Goal: Complete application form: Complete application form

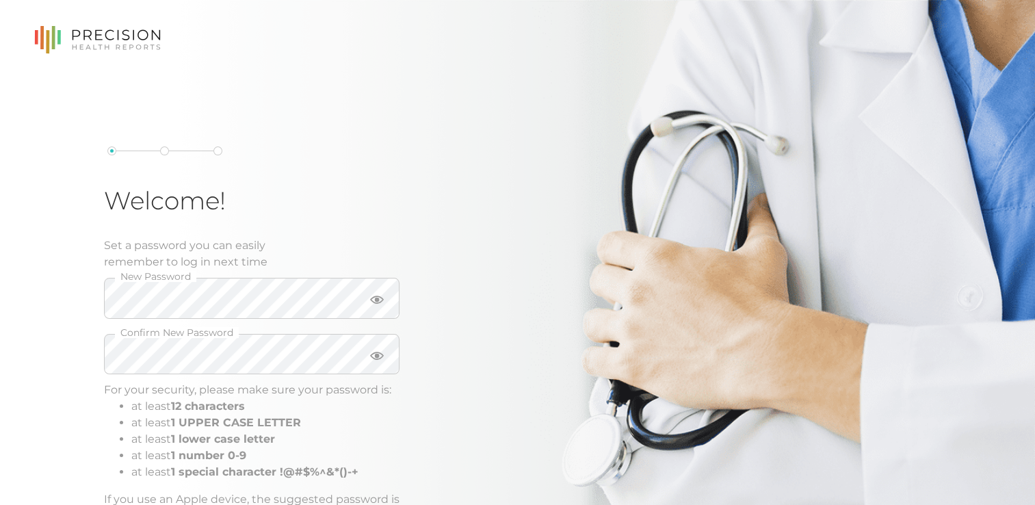
click at [324, 182] on div "Welcome! Set a password you can easily remember to log in next time New Passwor…" at bounding box center [251, 334] width 295 height 377
click at [374, 301] on icon at bounding box center [377, 300] width 14 height 14
click at [103, 272] on div "Welcome! Set a password you can easily remember to log in next time New Passwor…" at bounding box center [517, 340] width 1035 height 681
click at [520, 350] on div "Welcome! Set a password you can easily remember to log in next time New Passwor…" at bounding box center [323, 334] width 438 height 377
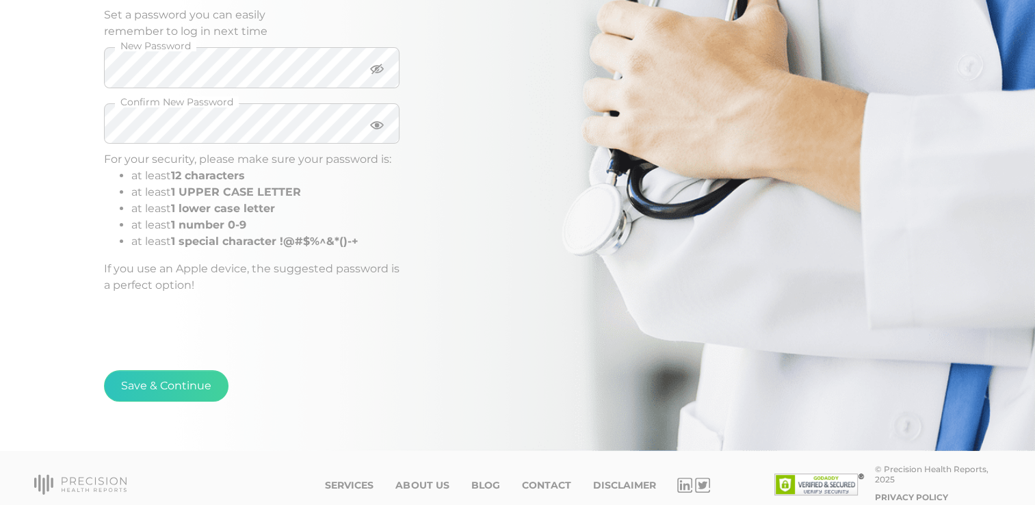
scroll to position [243, 0]
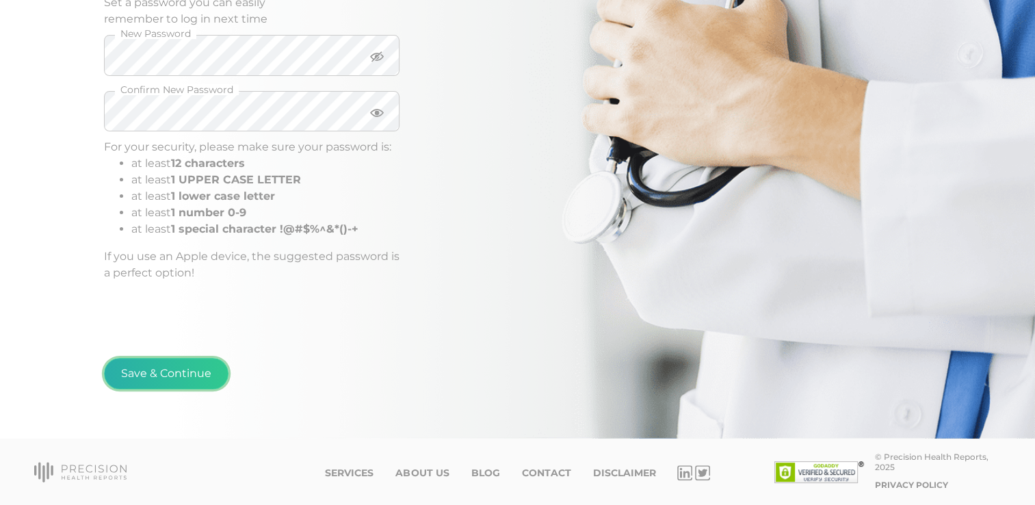
click at [205, 373] on button "Save & Continue" at bounding box center [166, 373] width 124 height 31
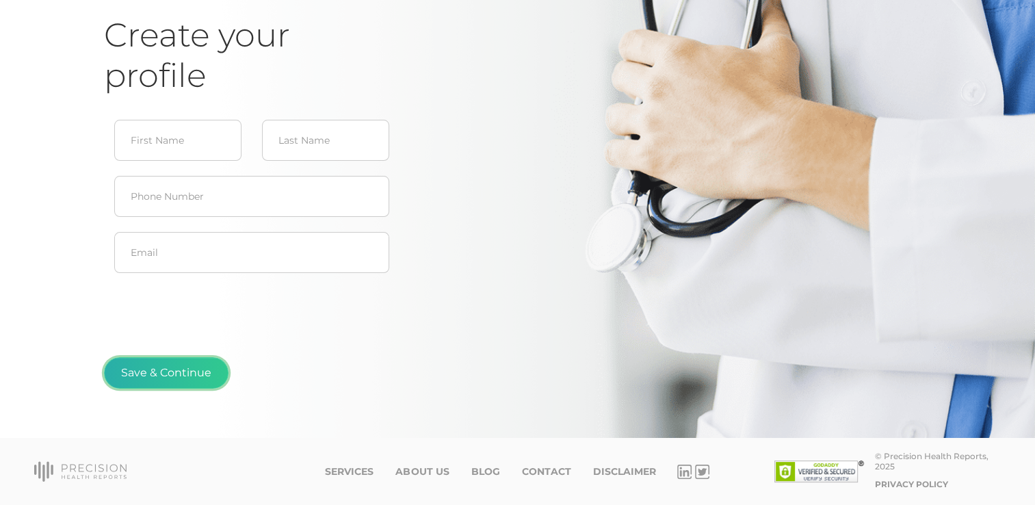
scroll to position [146, 0]
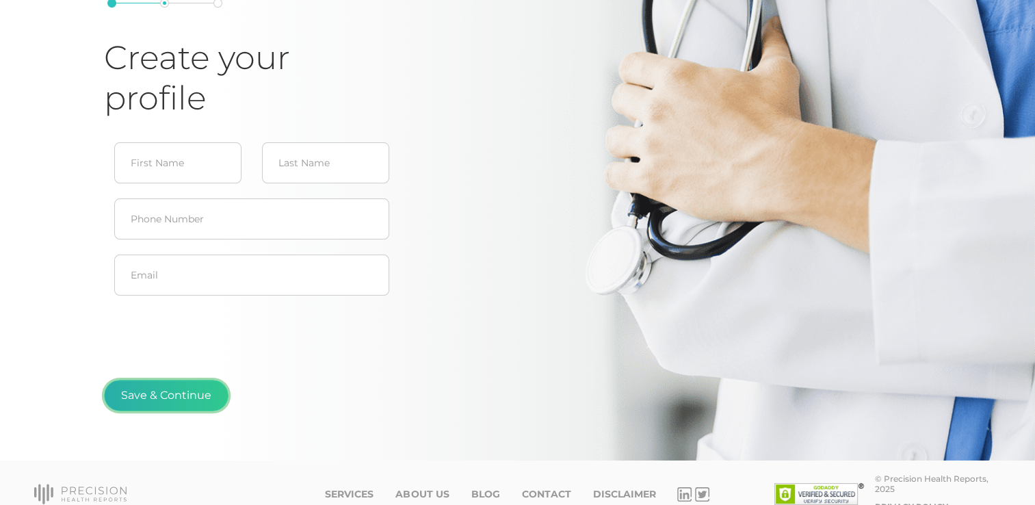
type input "[PERSON_NAME]"
type input "Farmer"
type input "[EMAIL_ADDRESS][DOMAIN_NAME]"
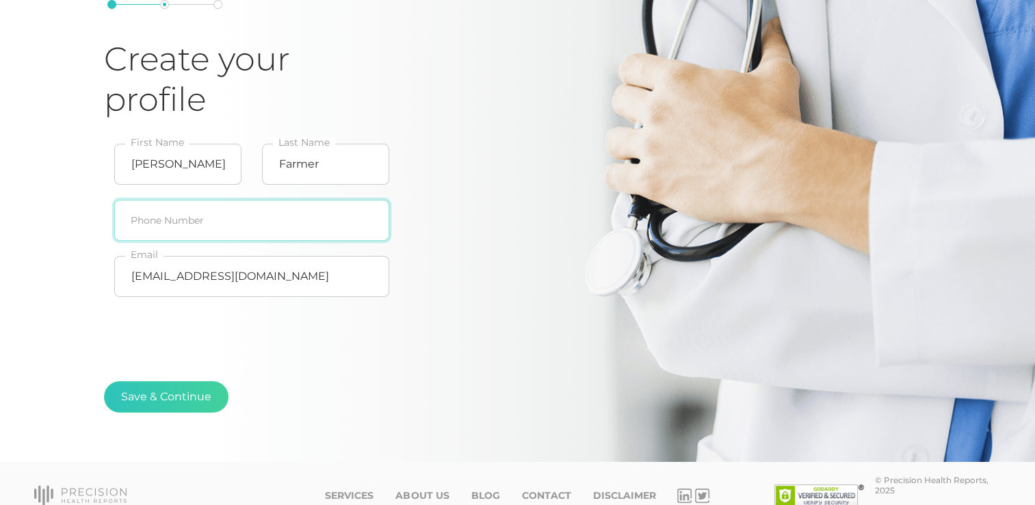
click at [161, 224] on input "text" at bounding box center [251, 220] width 275 height 41
type input "[PHONE_NUMBER]"
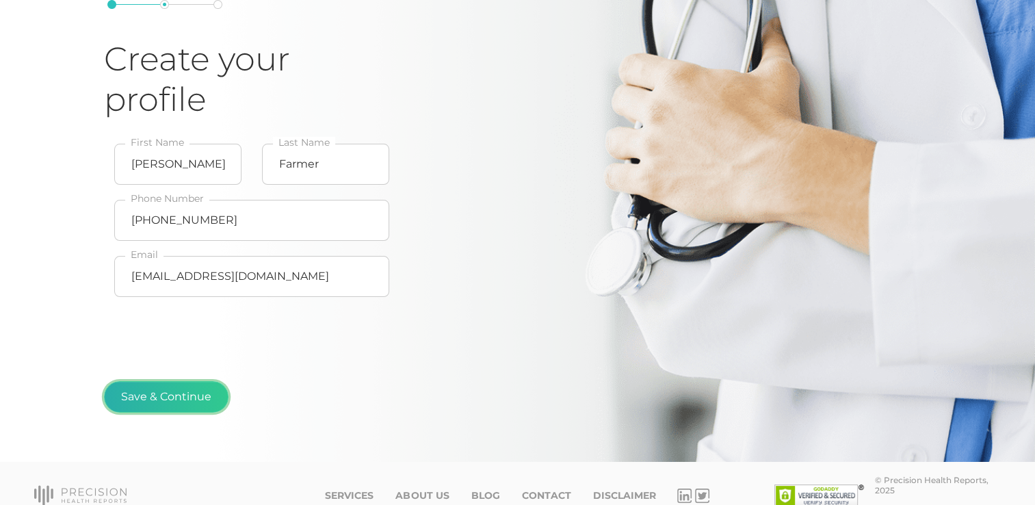
click at [192, 396] on button "Save & Continue" at bounding box center [166, 396] width 124 height 31
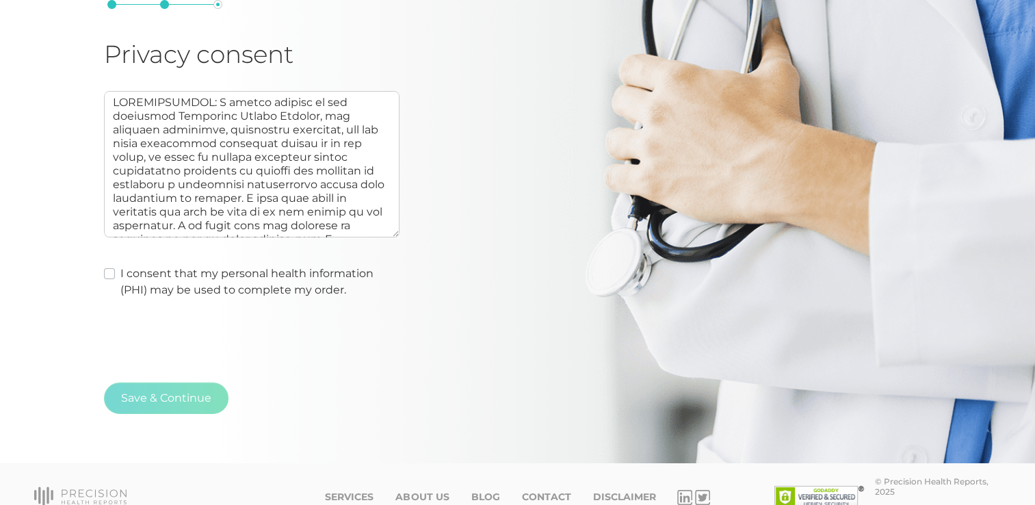
click at [120, 277] on label "I consent that my personal health information (PHI) may be used to complete my …" at bounding box center [259, 281] width 279 height 33
click at [107, 277] on input "I consent that my personal health information (PHI) may be used to complete my …" at bounding box center [109, 272] width 11 height 14
checkbox input "true"
type textarea "AUTHORIZATION: I hereby consent to and authorize Precision Health Reports, the …"
click at [181, 400] on button "Save & Continue" at bounding box center [166, 397] width 124 height 31
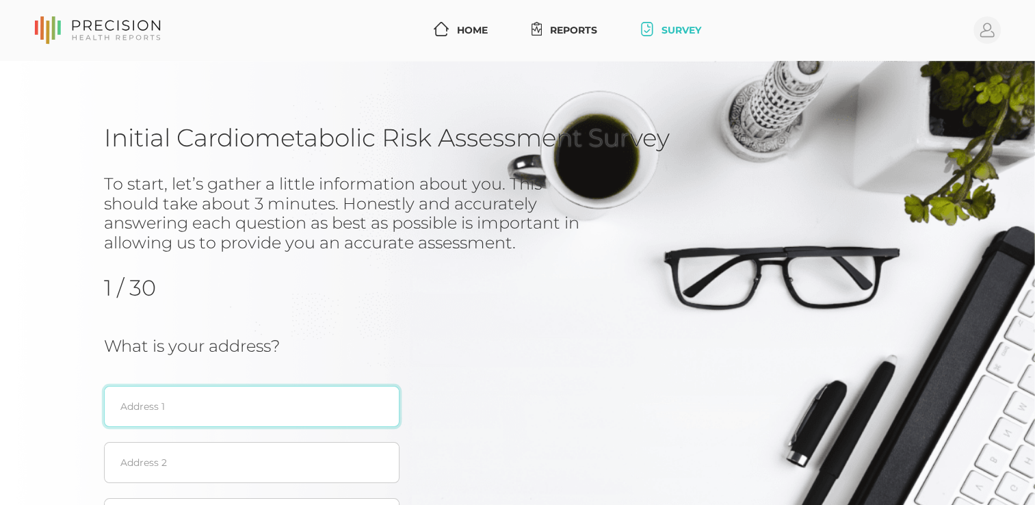
click at [179, 398] on input "text" at bounding box center [251, 406] width 295 height 41
type input "[STREET_ADDRESS]"
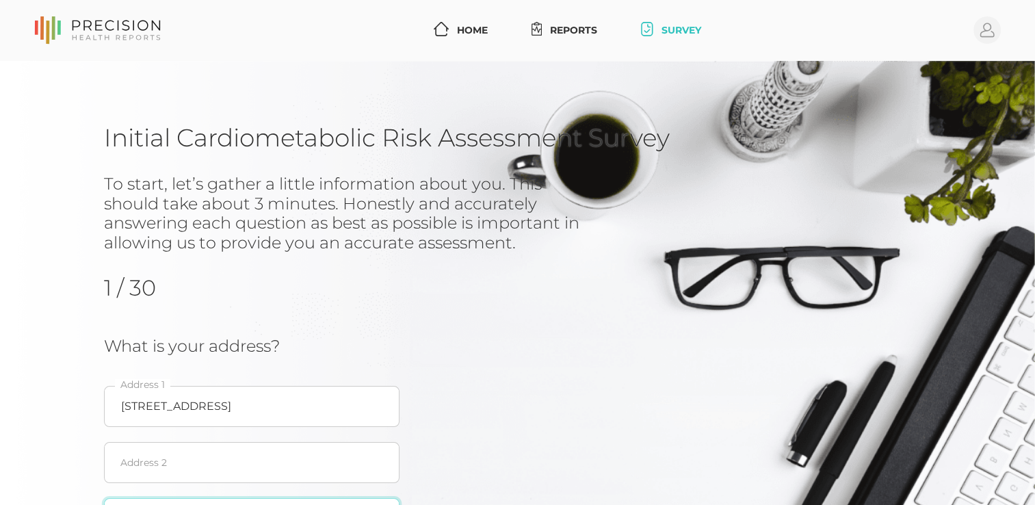
type input "[GEOGRAPHIC_DATA], [GEOGRAPHIC_DATA]"
type input "34667"
click at [511, 412] on div "What is your address? [STREET_ADDRESS] Loading... State 34667 ZIP" at bounding box center [352, 469] width 496 height 266
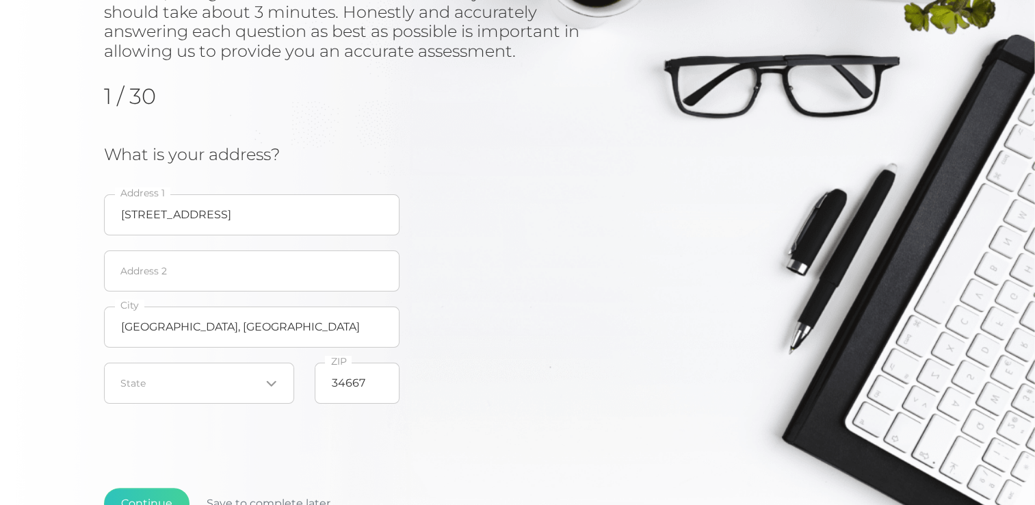
scroll to position [274, 0]
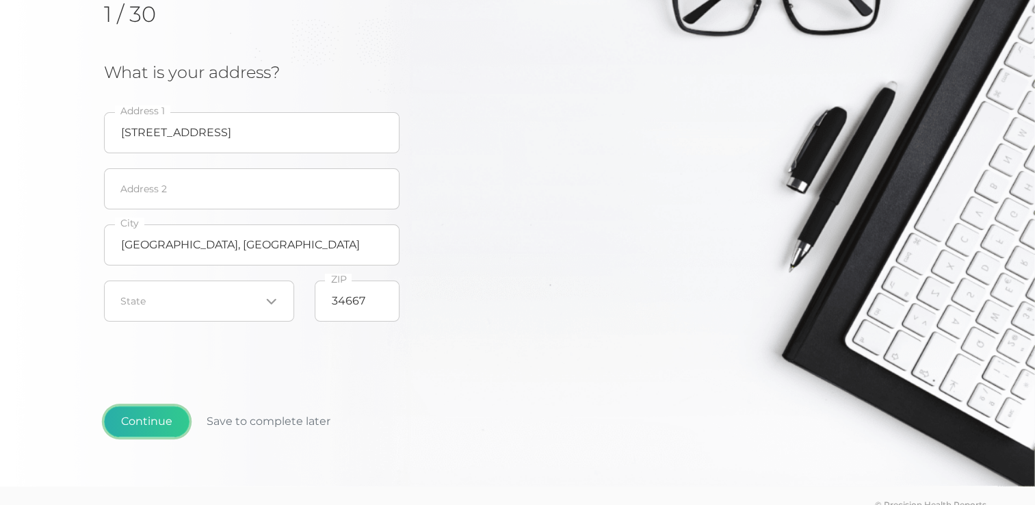
click at [158, 418] on button "Continue" at bounding box center [146, 421] width 85 height 31
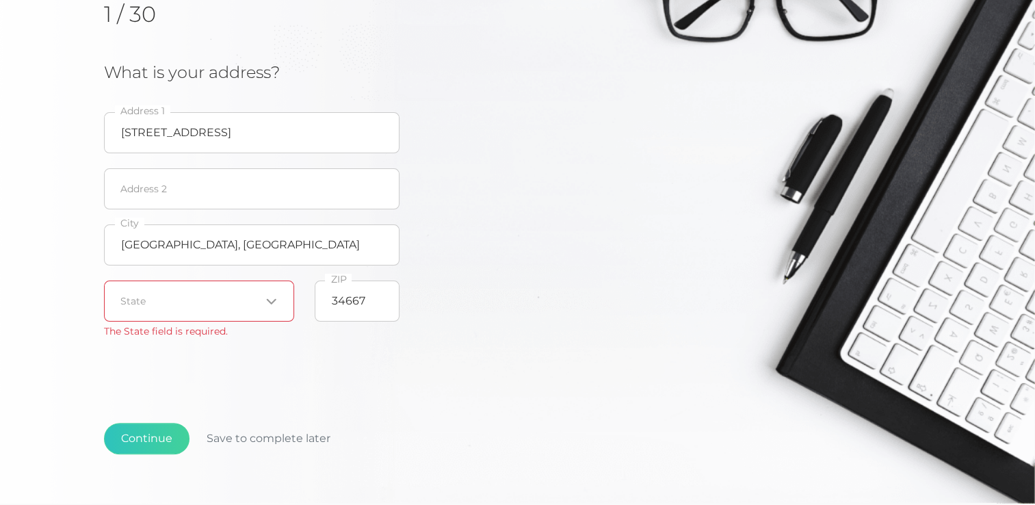
click at [144, 300] on input "Search for option" at bounding box center [191, 301] width 140 height 14
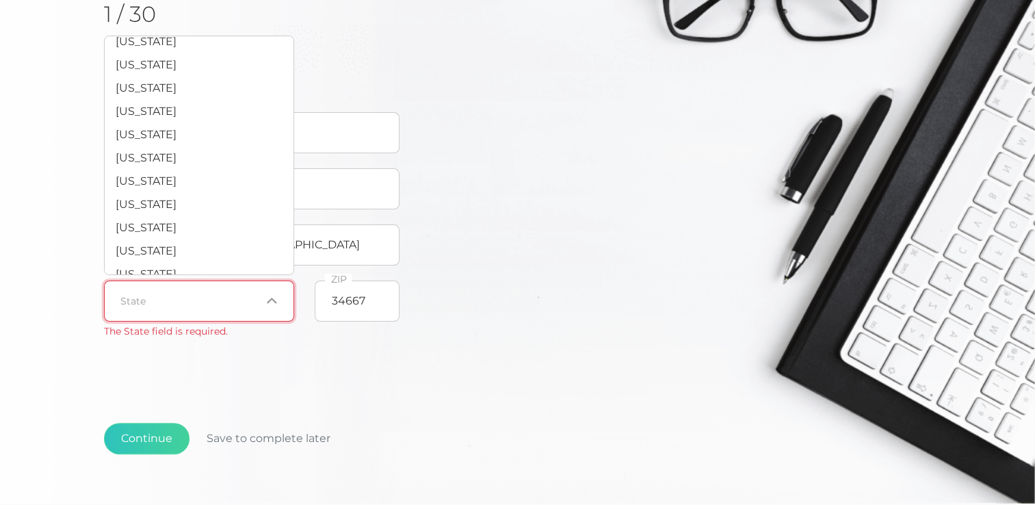
scroll to position [205, 0]
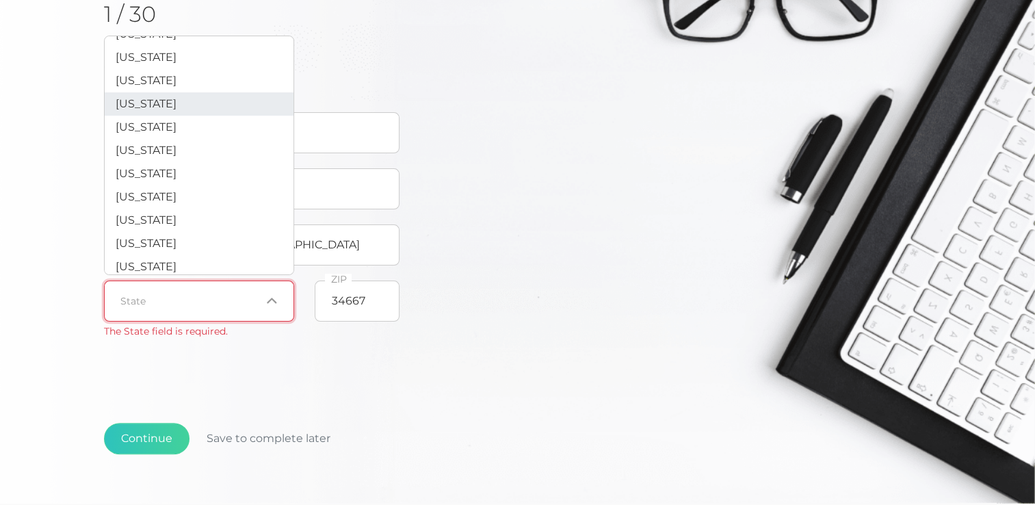
click at [119, 110] on span "[US_STATE]" at bounding box center [146, 103] width 61 height 13
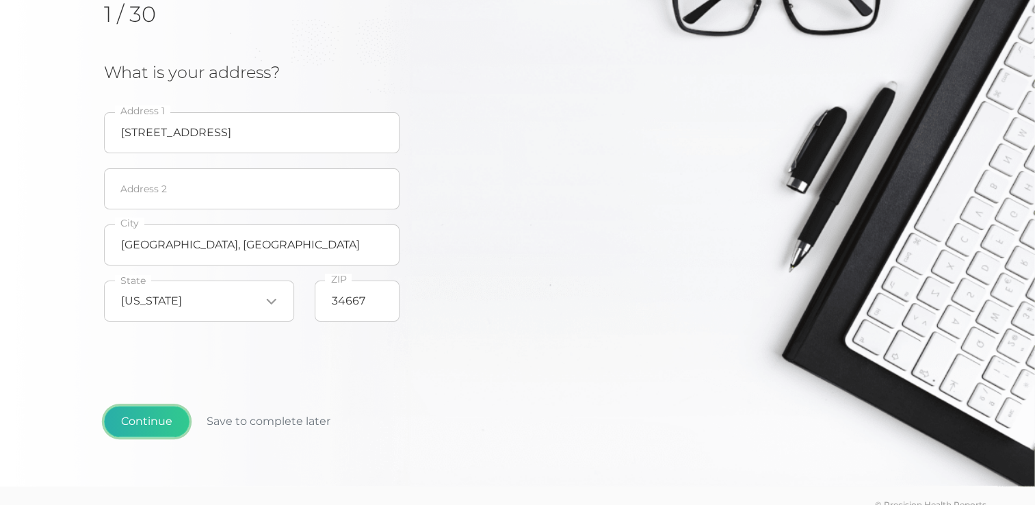
click at [157, 423] on button "Continue" at bounding box center [146, 421] width 85 height 31
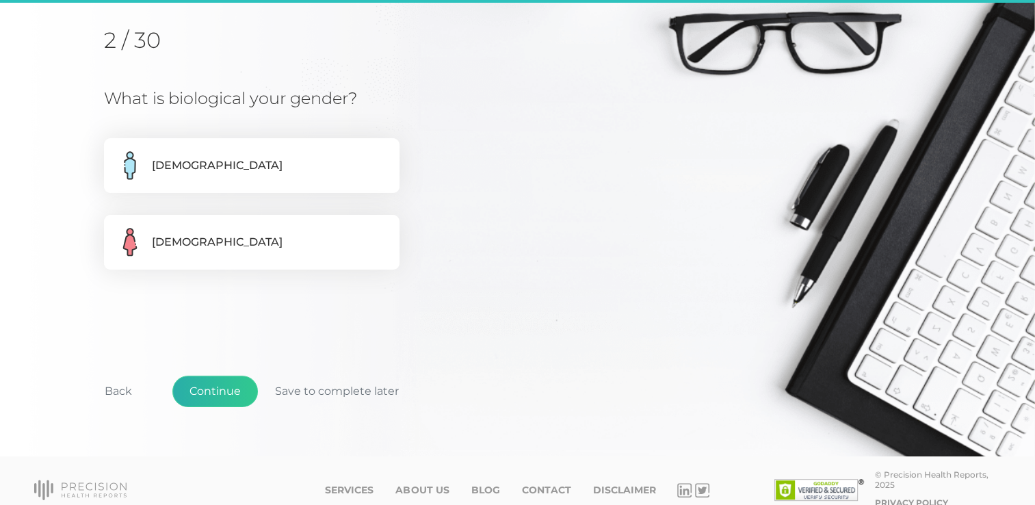
scroll to position [186, 0]
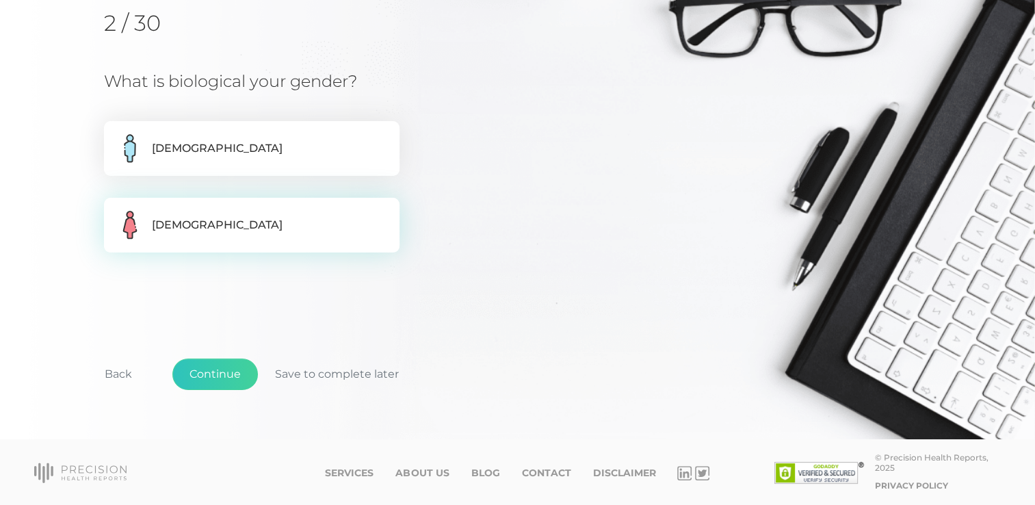
click at [191, 216] on label "[DEMOGRAPHIC_DATA]" at bounding box center [251, 225] width 295 height 55
click at [115, 211] on input "[DEMOGRAPHIC_DATA]" at bounding box center [109, 205] width 11 height 14
radio input "true"
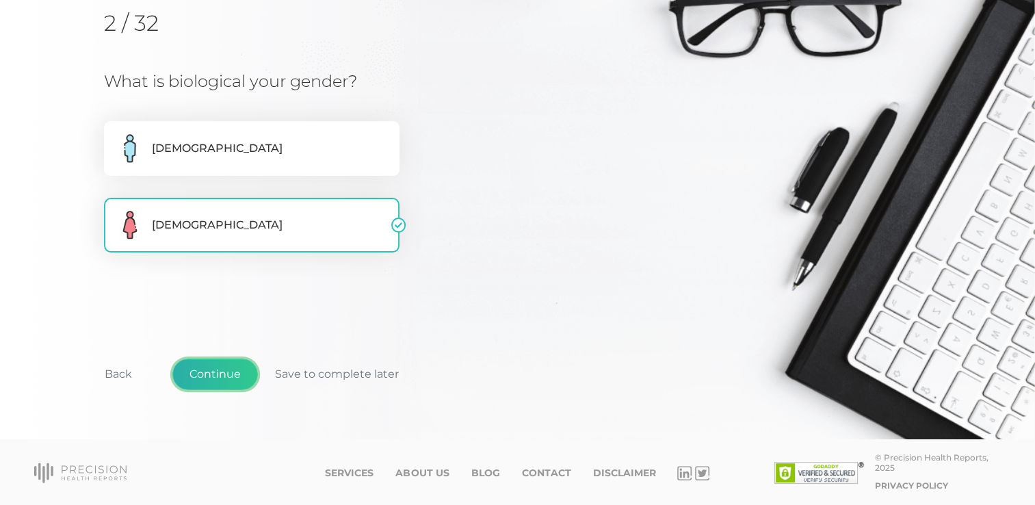
click at [230, 376] on button "Continue" at bounding box center [214, 373] width 85 height 31
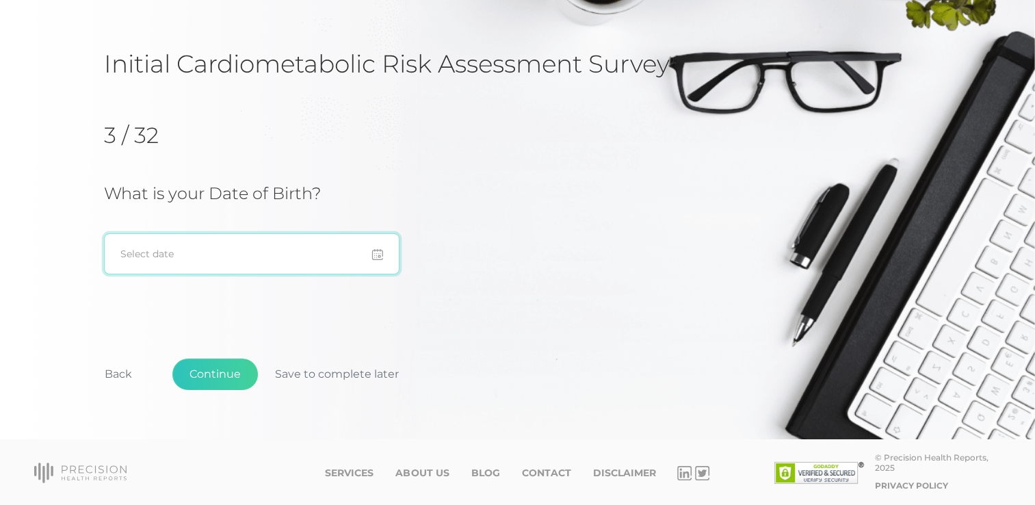
click at [205, 264] on input at bounding box center [251, 253] width 295 height 41
type input "[DATE]"
click at [443, 283] on div "3 / 32 What is your Date of Birth? [DEMOGRAPHIC_DATA] Select date" at bounding box center [517, 202] width 827 height 203
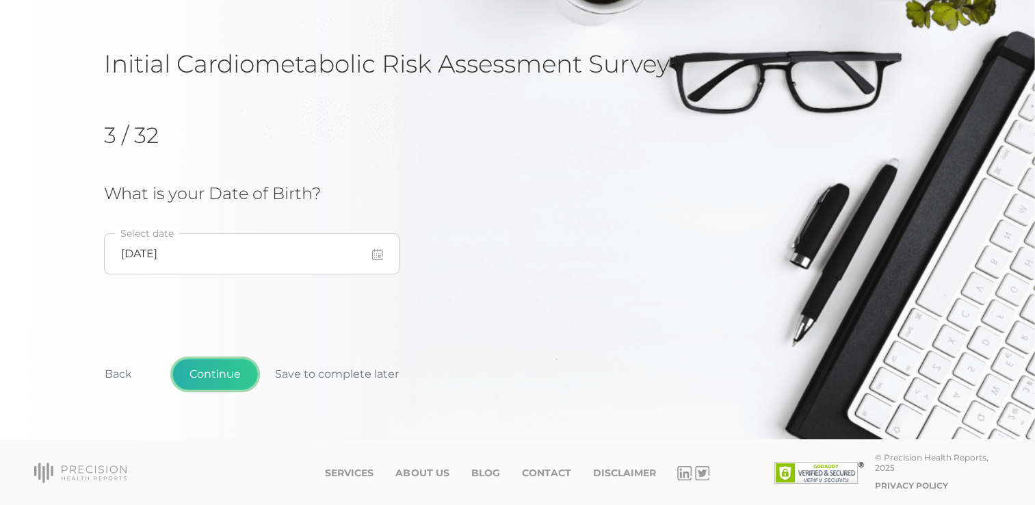
click at [222, 373] on button "Continue" at bounding box center [214, 373] width 85 height 31
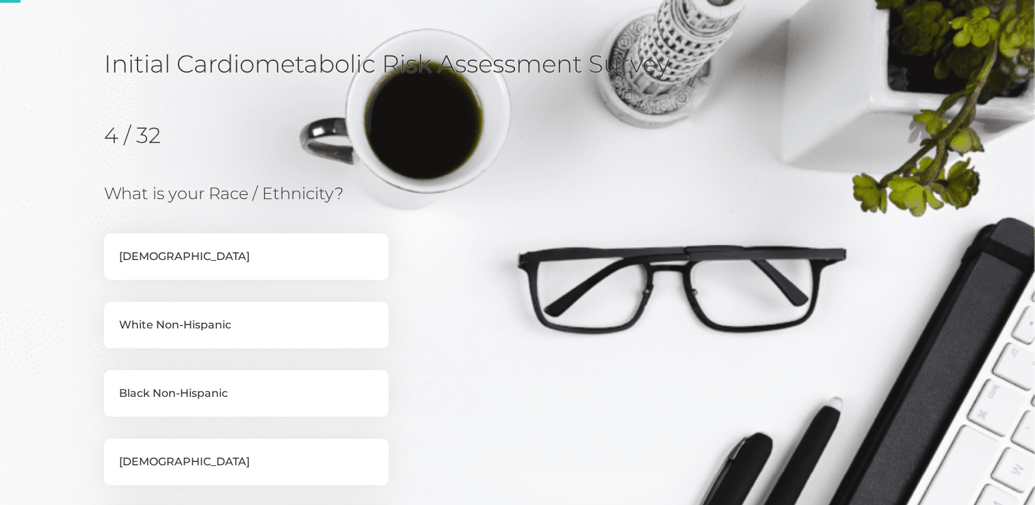
scroll to position [174, 0]
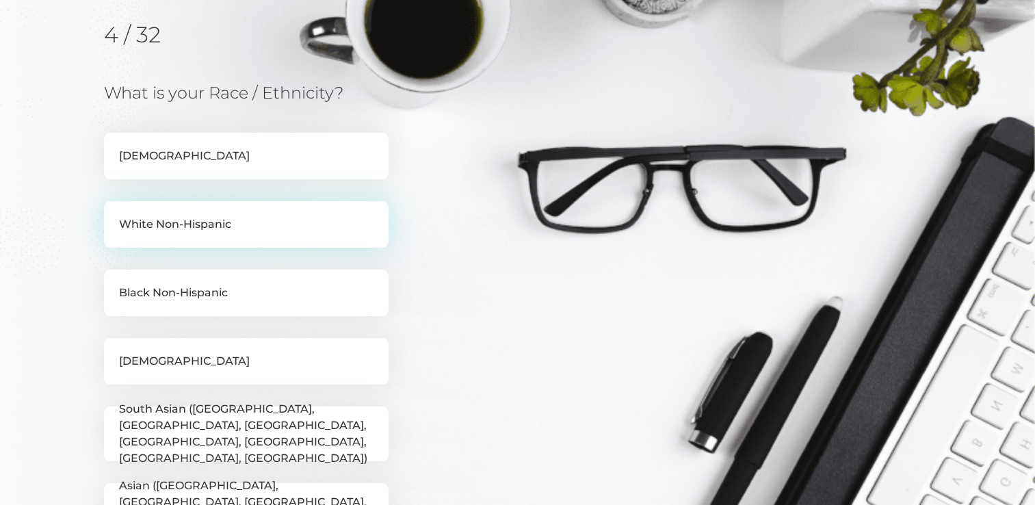
click at [219, 220] on label "White Non-Hispanic" at bounding box center [246, 224] width 284 height 47
click at [115, 215] on input "White Non-Hispanic" at bounding box center [109, 208] width 11 height 14
checkbox input "true"
click at [572, 416] on div "What is your Race / Ethnicity? [DEMOGRAPHIC_DATA] [DEMOGRAPHIC_DATA] [DEMOGRAPH…" at bounding box center [352, 393] width 496 height 620
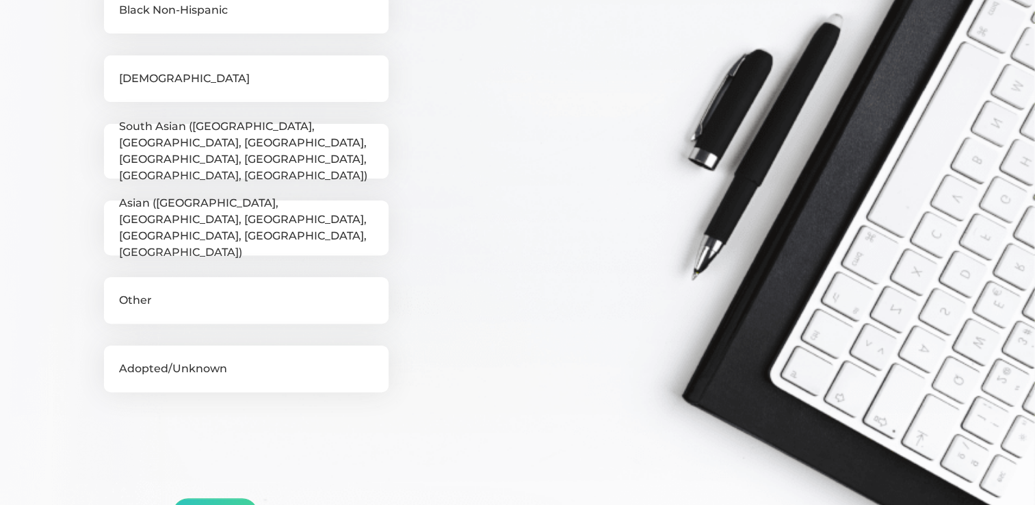
scroll to position [516, 0]
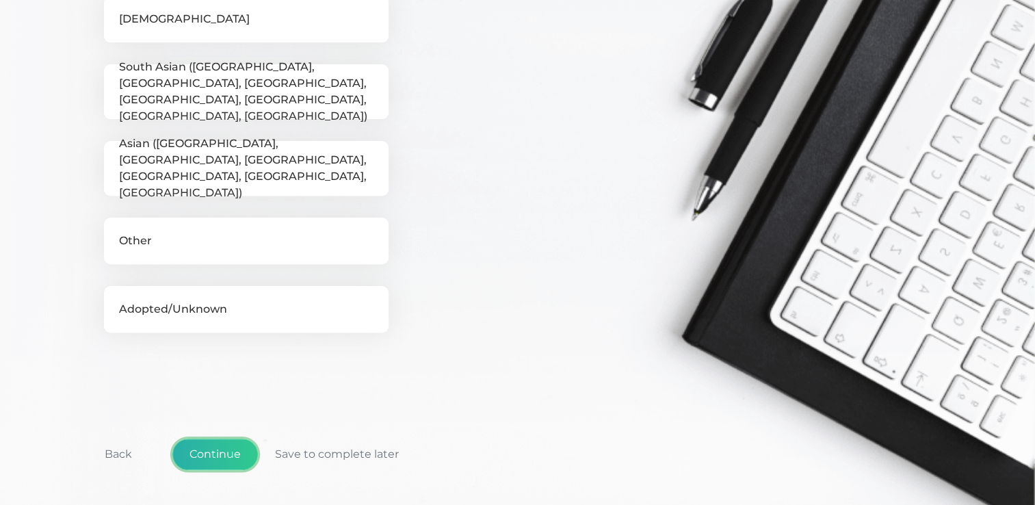
click at [239, 441] on button "Continue" at bounding box center [214, 453] width 85 height 31
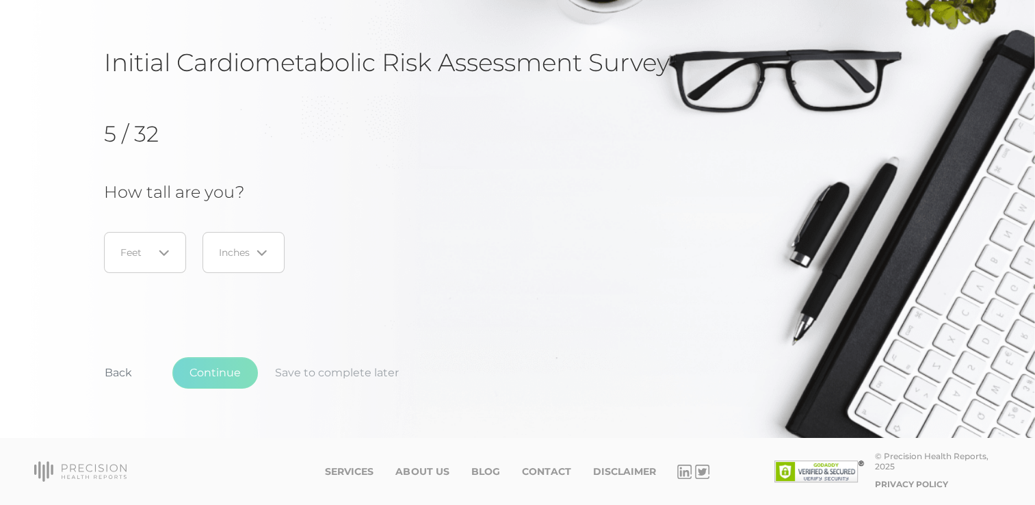
scroll to position [74, 0]
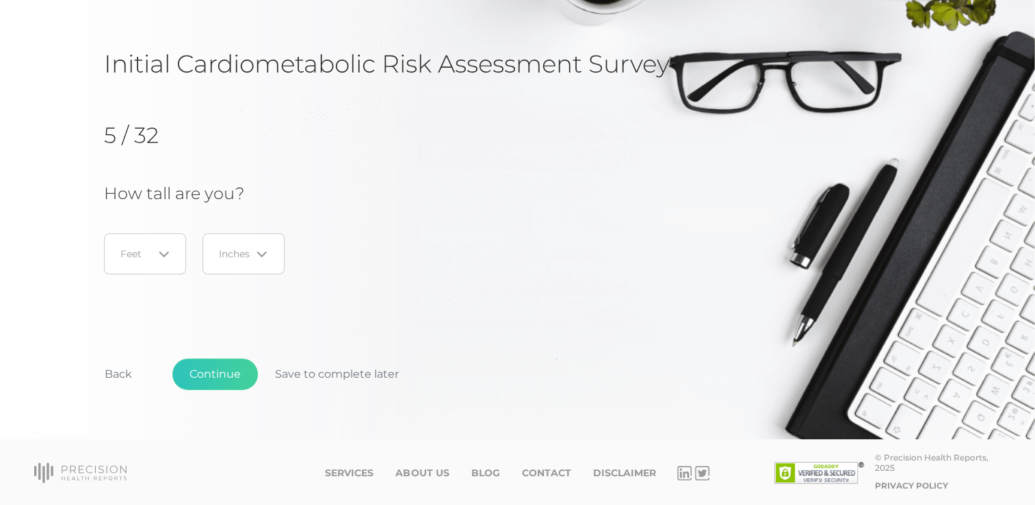
click at [138, 250] on input "Search for option" at bounding box center [137, 254] width 32 height 14
click at [134, 342] on li "5" at bounding box center [145, 342] width 108 height 23
click at [226, 245] on div "Loading..." at bounding box center [243, 253] width 82 height 41
click at [220, 390] on li "4" at bounding box center [243, 388] width 108 height 23
click at [224, 371] on button "Continue" at bounding box center [214, 373] width 85 height 31
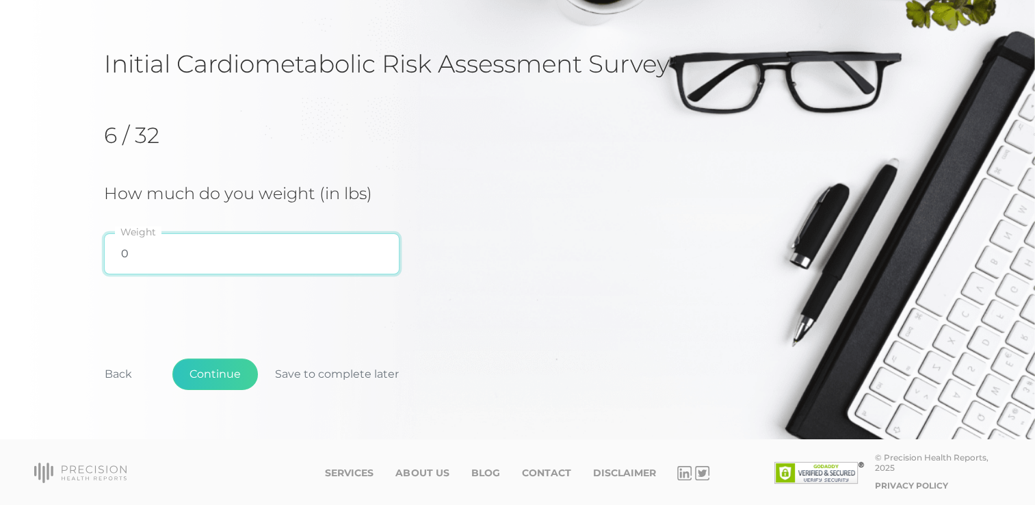
click at [165, 258] on input "0" at bounding box center [251, 253] width 295 height 41
type input "189"
click at [468, 317] on div "Initial Cardiometabolic Risk Assessment Survey 6 / 32 How much do you weight (i…" at bounding box center [517, 241] width 827 height 384
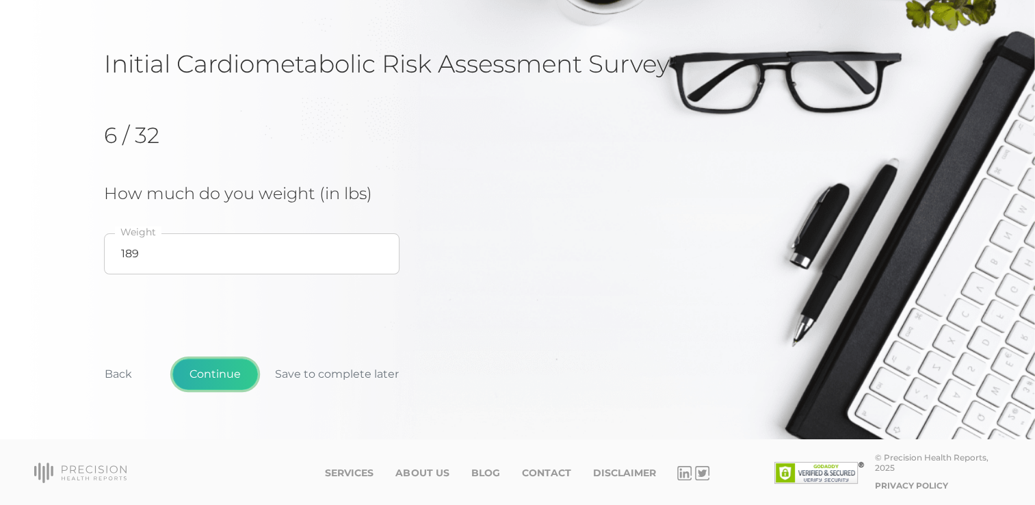
click at [205, 366] on button "Continue" at bounding box center [214, 373] width 85 height 31
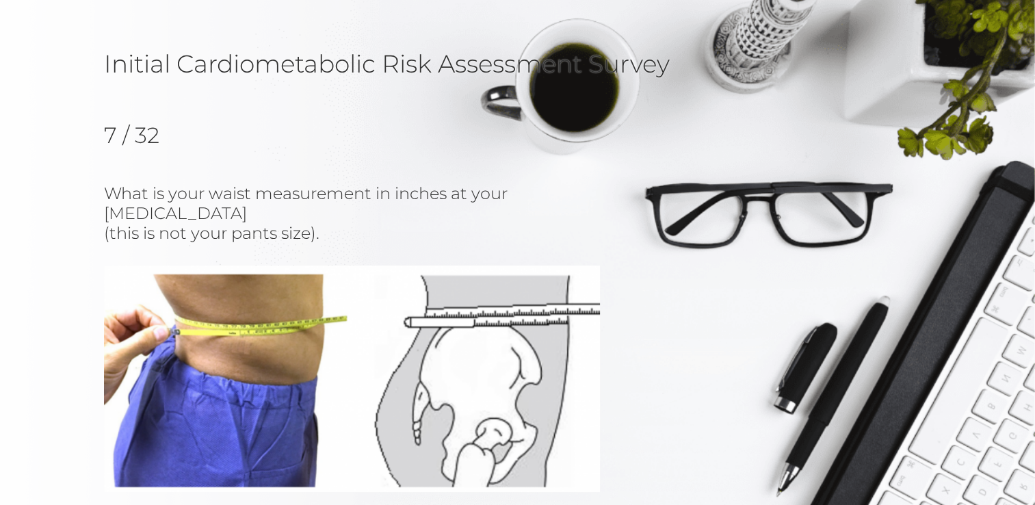
scroll to position [127, 0]
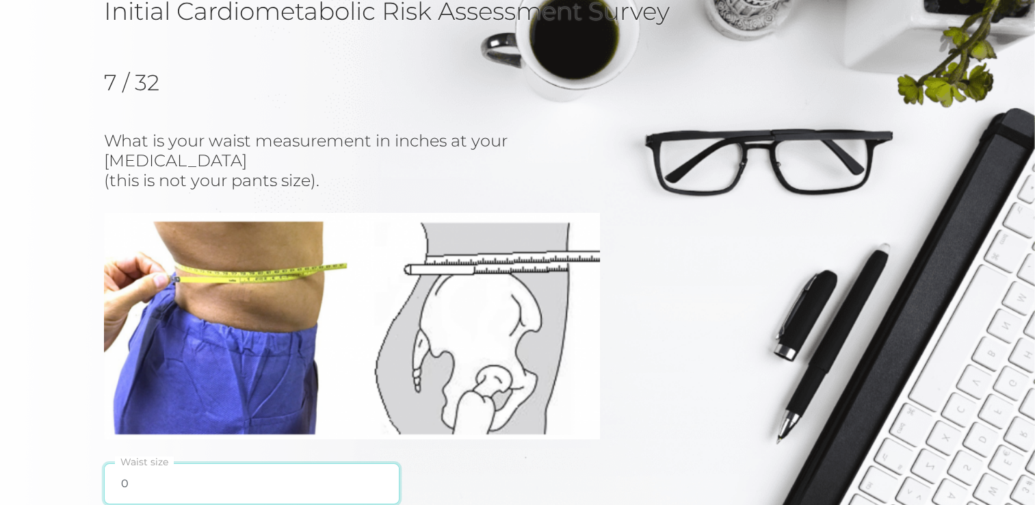
click at [144, 463] on input "0" at bounding box center [251, 483] width 295 height 41
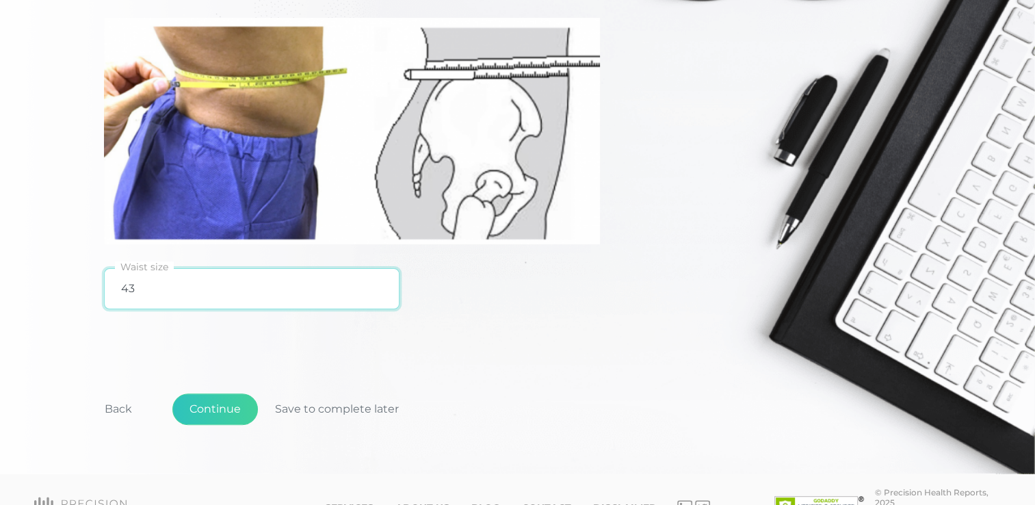
scroll to position [332, 0]
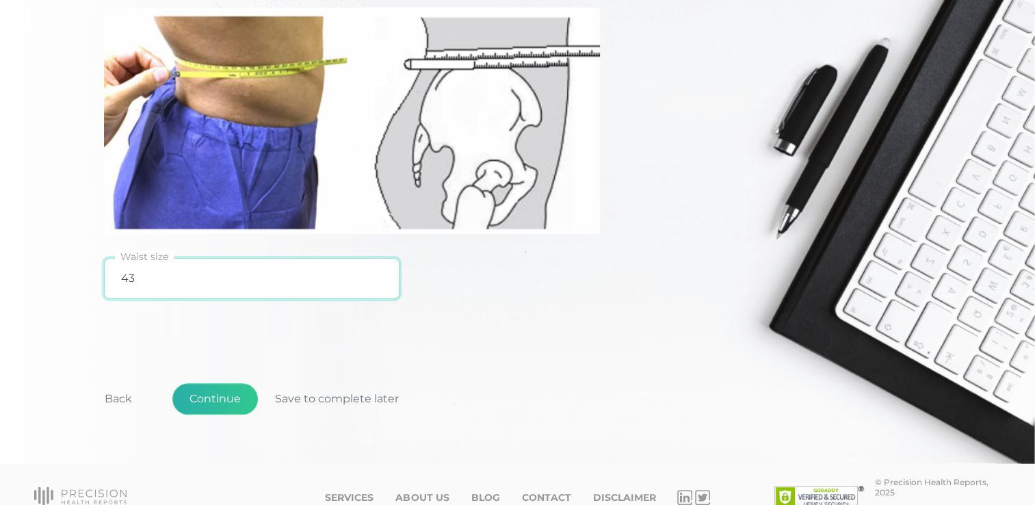
type input "43"
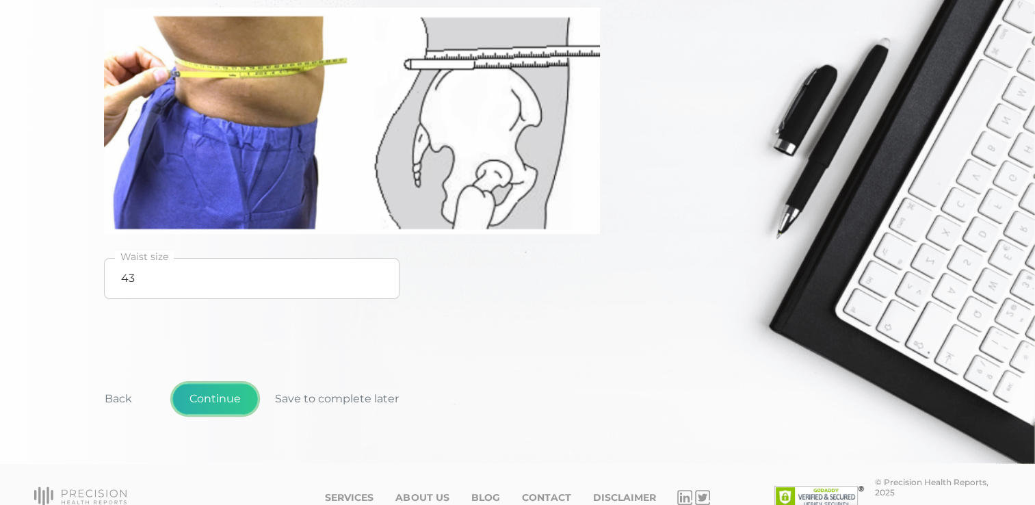
click at [215, 383] on button "Continue" at bounding box center [214, 398] width 85 height 31
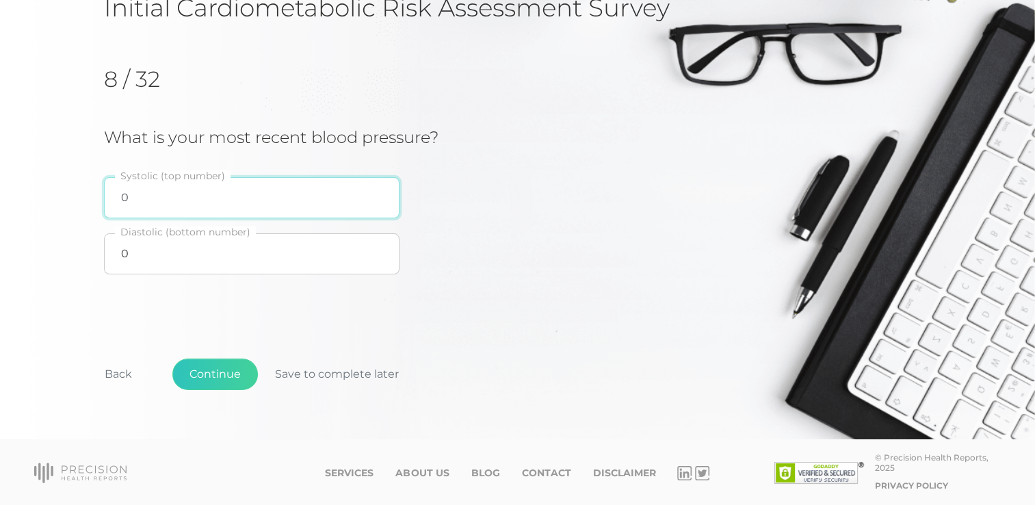
click at [164, 197] on input "0" at bounding box center [251, 197] width 295 height 41
type input "154"
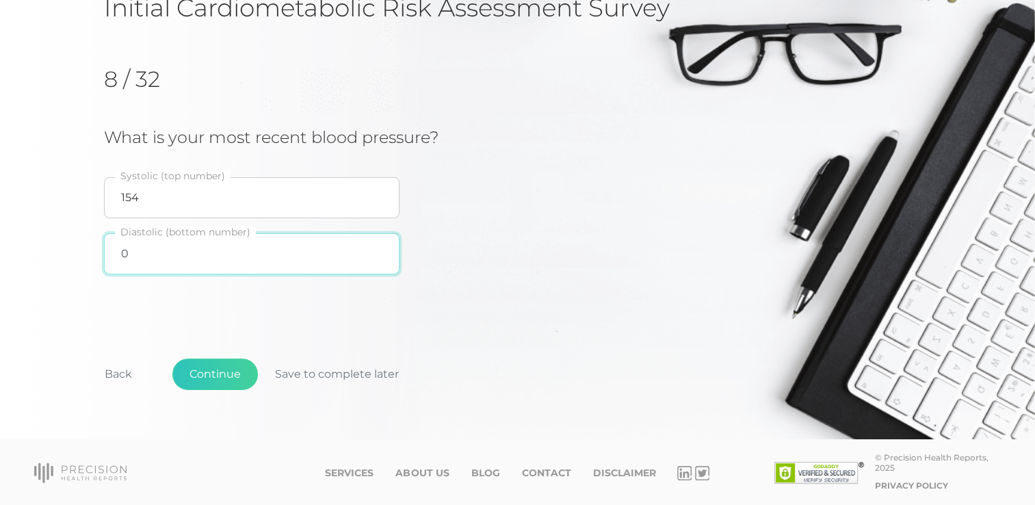
click at [161, 250] on input "0" at bounding box center [251, 253] width 295 height 41
type input "98"
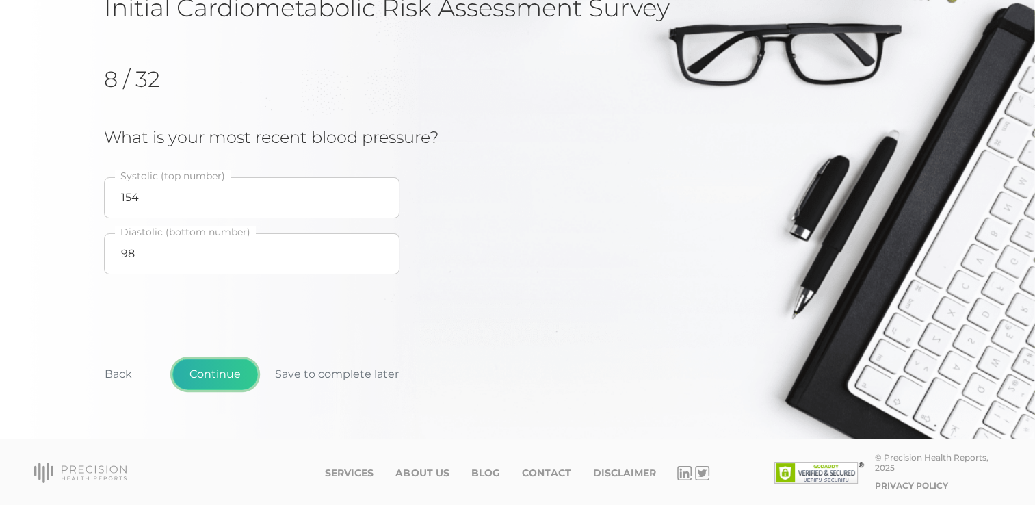
click at [237, 376] on button "Continue" at bounding box center [214, 373] width 85 height 31
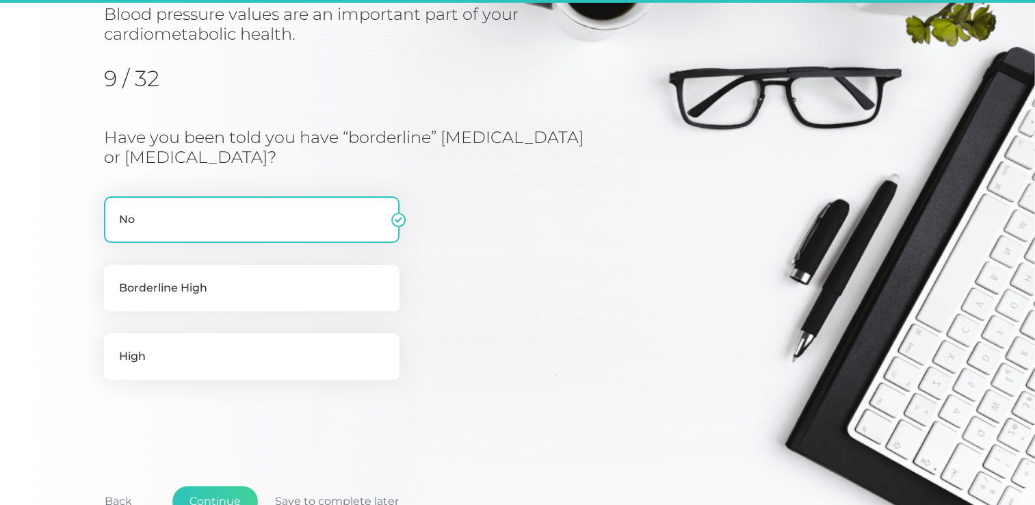
scroll to position [174, 0]
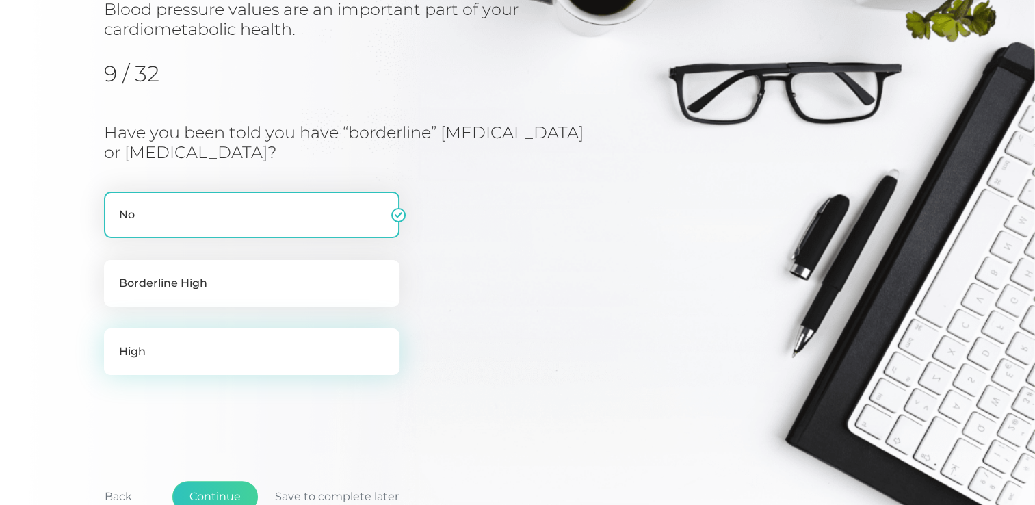
click at [263, 351] on label "High" at bounding box center [251, 351] width 295 height 47
click at [115, 342] on input "High" at bounding box center [109, 335] width 11 height 14
radio input "true"
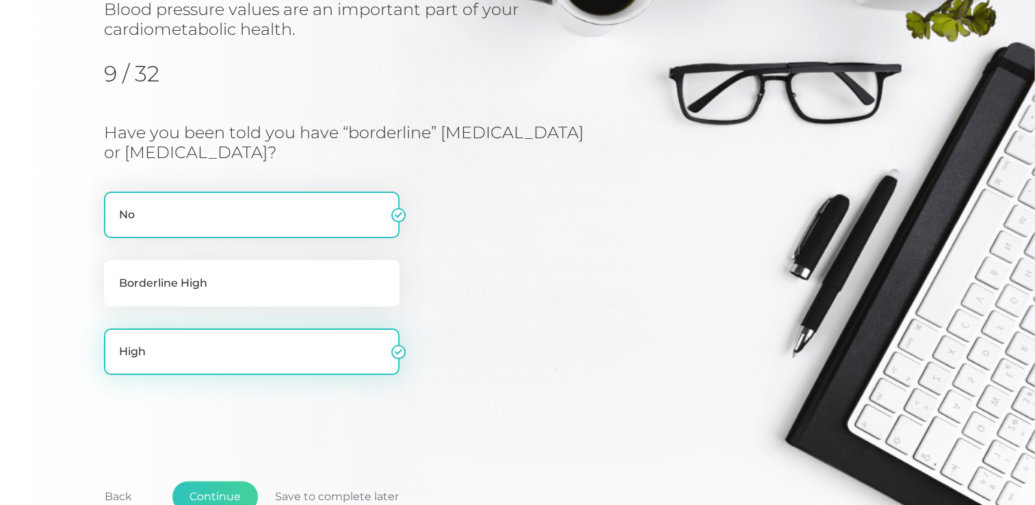
radio input "false"
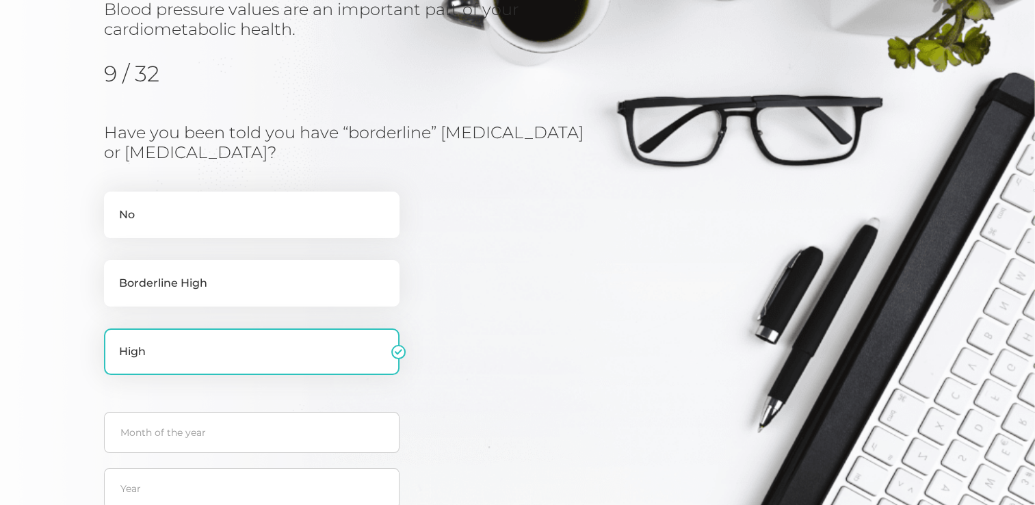
click at [572, 338] on div "Have you been told you have “borderline” [MEDICAL_DATA] or [MEDICAL_DATA]? No B…" at bounding box center [352, 320] width 496 height 394
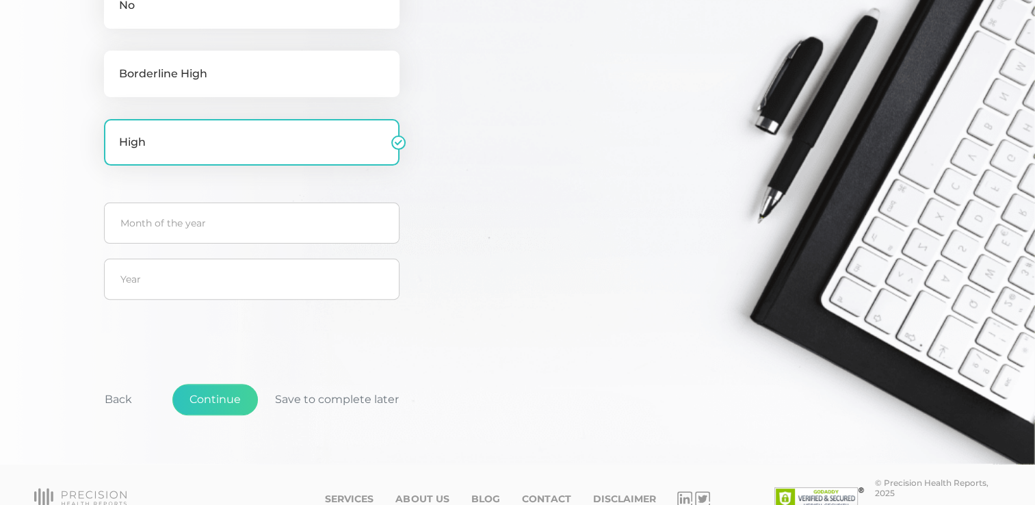
scroll to position [408, 0]
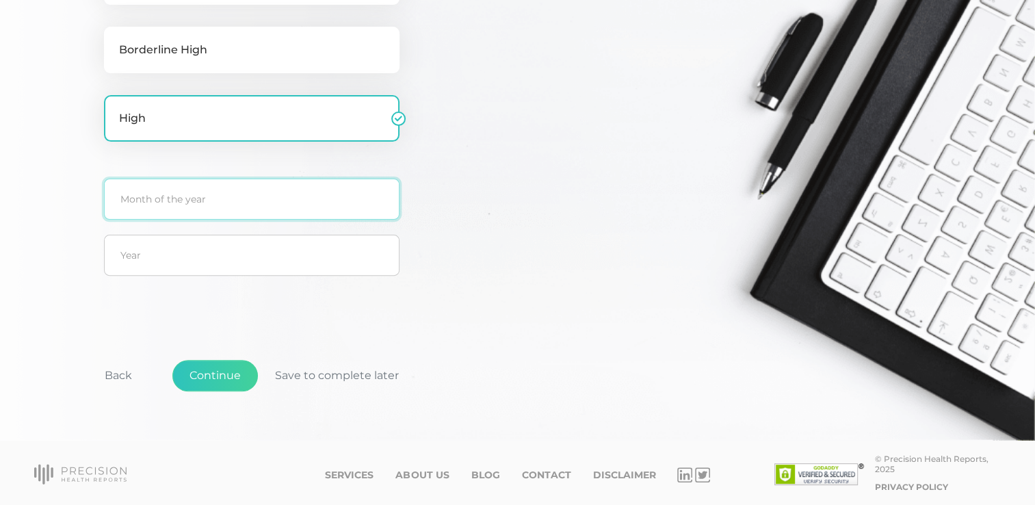
drag, startPoint x: 205, startPoint y: 196, endPoint x: 512, endPoint y: 297, distance: 322.4
click at [205, 196] on input "text" at bounding box center [251, 198] width 295 height 41
type input "6"
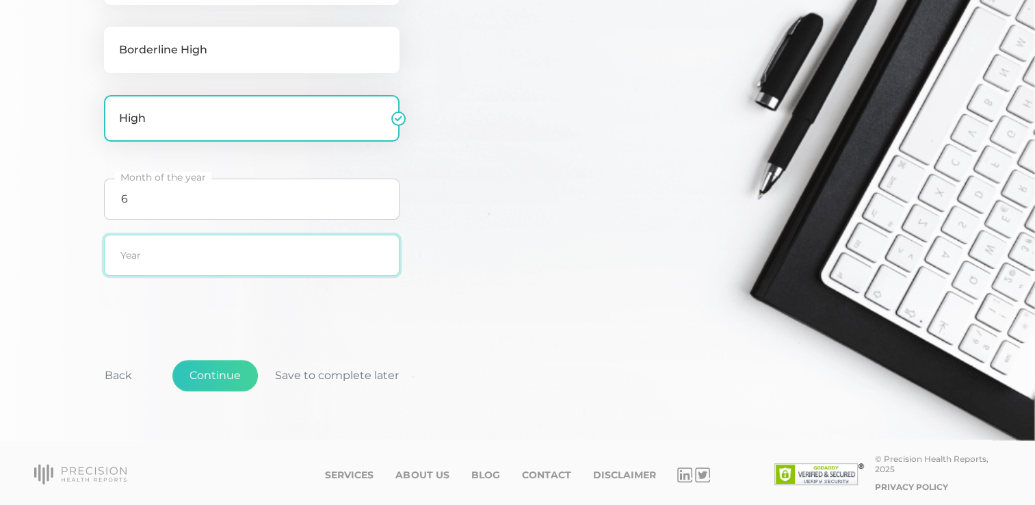
click at [234, 252] on input "text" at bounding box center [251, 255] width 295 height 41
type input "2025"
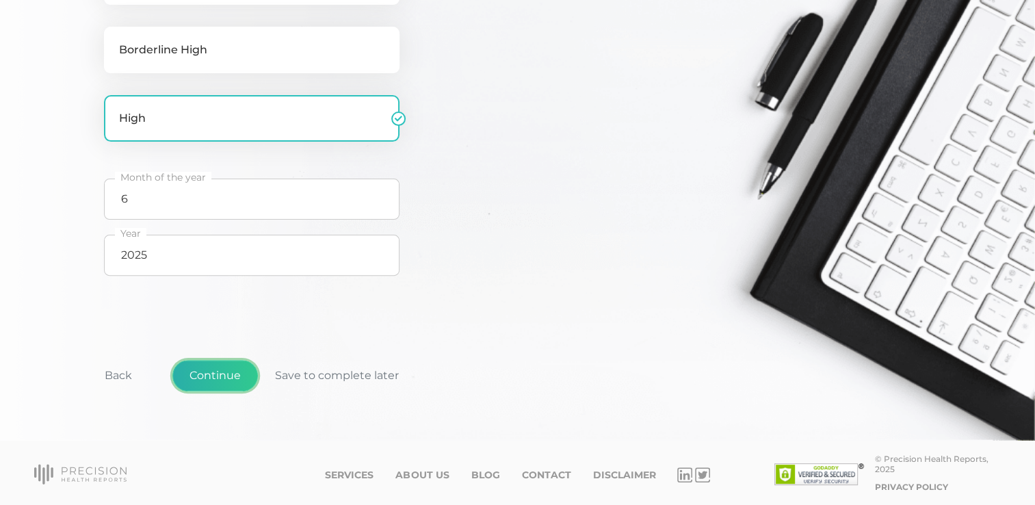
click at [234, 382] on button "Continue" at bounding box center [214, 375] width 85 height 31
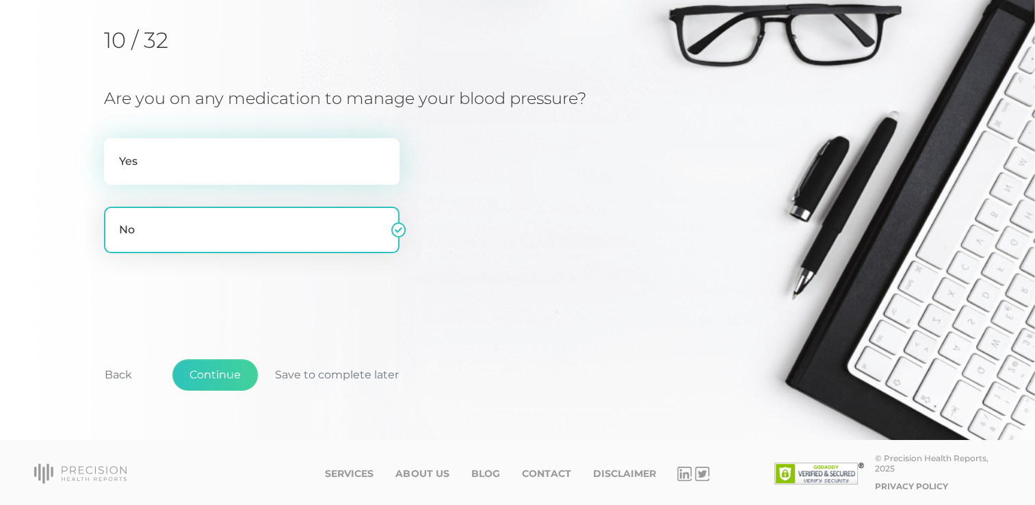
click at [215, 152] on label "Yes" at bounding box center [251, 161] width 295 height 47
click at [115, 152] on input "Yes" at bounding box center [109, 145] width 11 height 14
radio input "true"
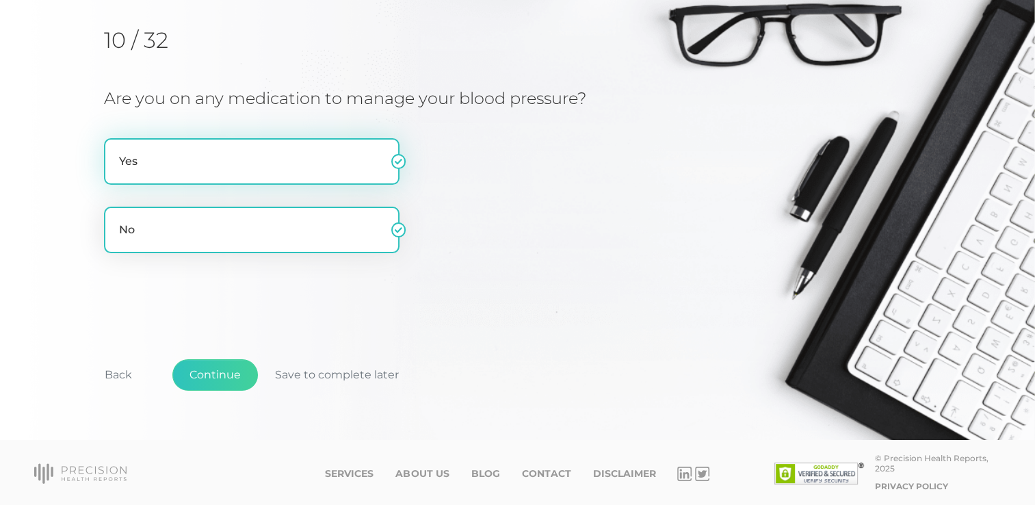
radio input "false"
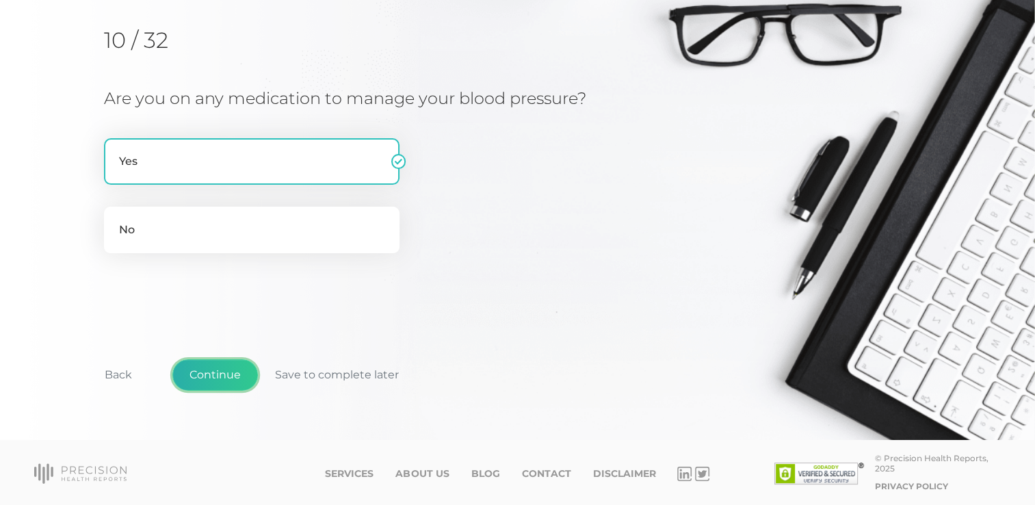
click at [212, 371] on button "Continue" at bounding box center [214, 374] width 85 height 31
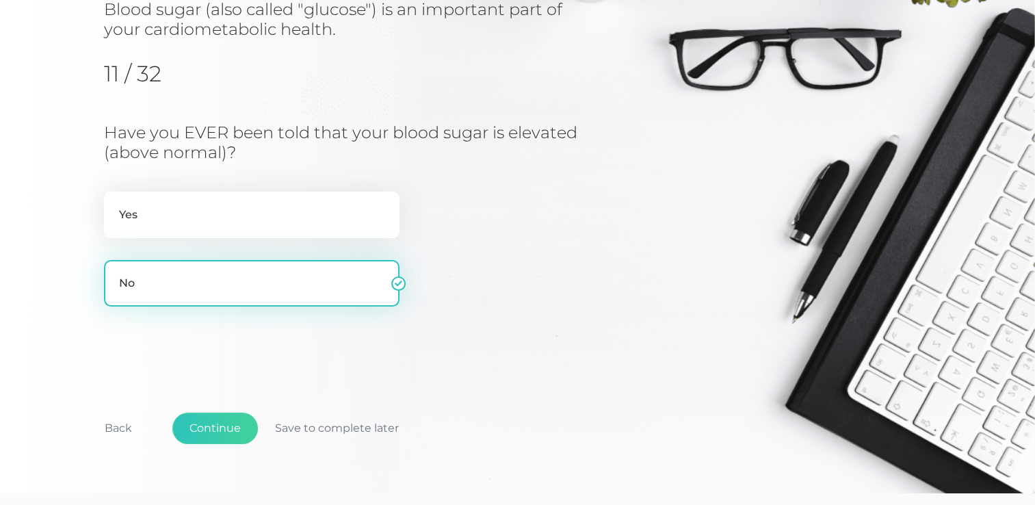
click at [213, 279] on label "No" at bounding box center [251, 283] width 295 height 47
click at [115, 274] on input "No" at bounding box center [109, 267] width 11 height 14
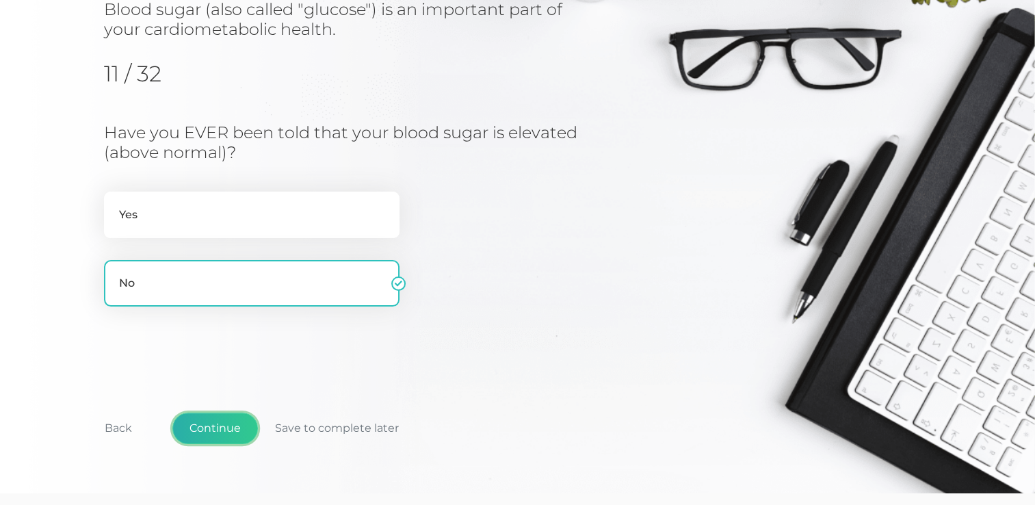
click at [212, 426] on button "Continue" at bounding box center [214, 427] width 85 height 31
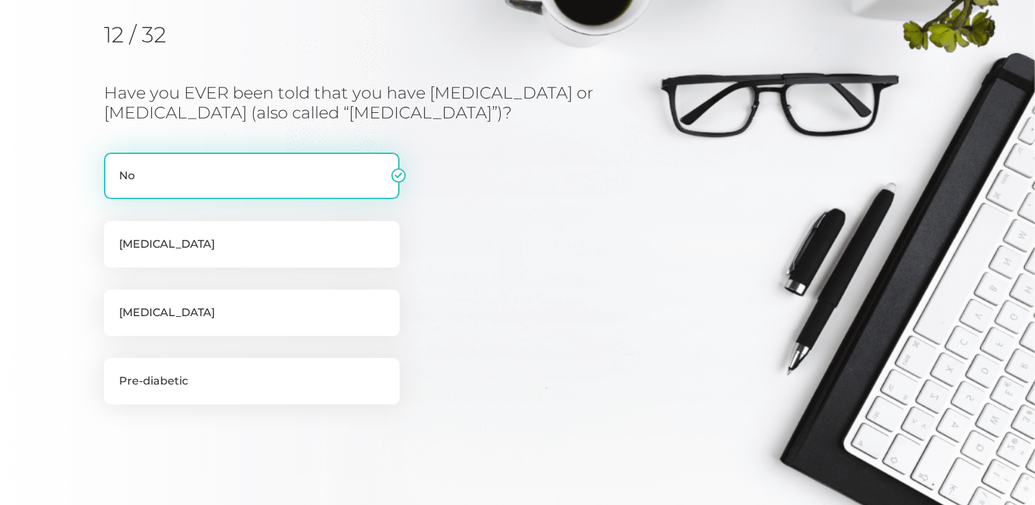
click at [243, 163] on label "No" at bounding box center [251, 175] width 295 height 47
click at [115, 163] on input "No" at bounding box center [109, 159] width 11 height 14
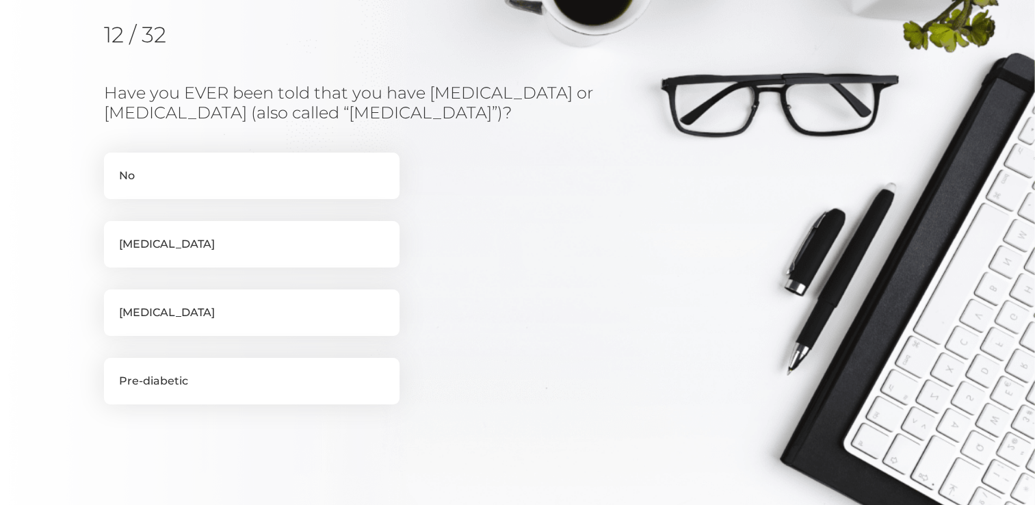
click at [520, 349] on div "Have you EVER been told that you have [MEDICAL_DATA] or [MEDICAL_DATA] (also ca…" at bounding box center [352, 258] width 496 height 350
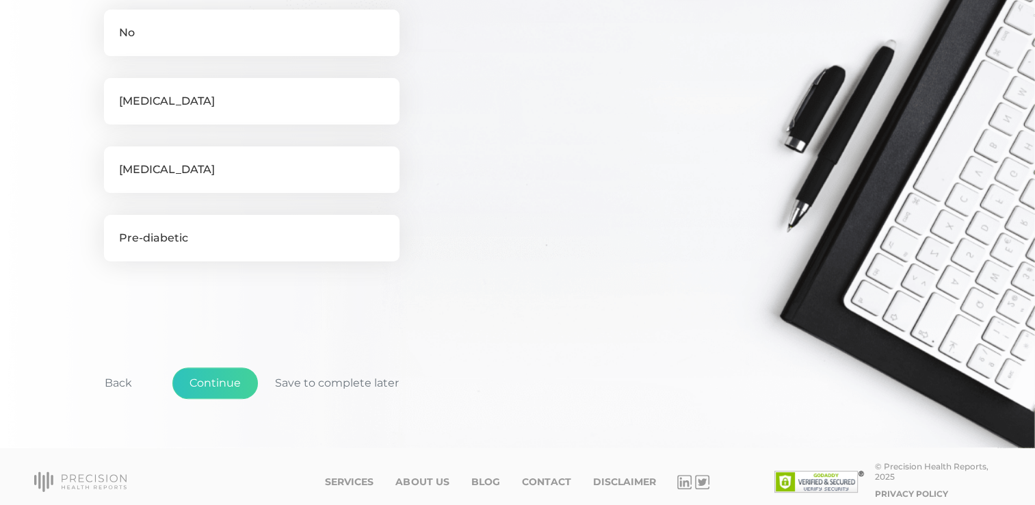
scroll to position [324, 0]
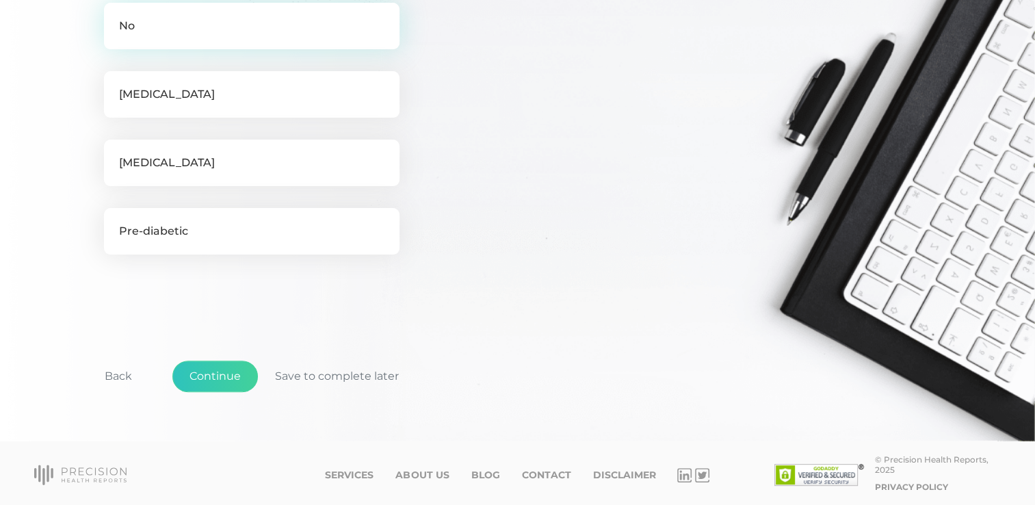
click at [187, 21] on label "No" at bounding box center [251, 26] width 295 height 47
click at [115, 16] on input "No" at bounding box center [109, 10] width 11 height 14
checkbox input "true"
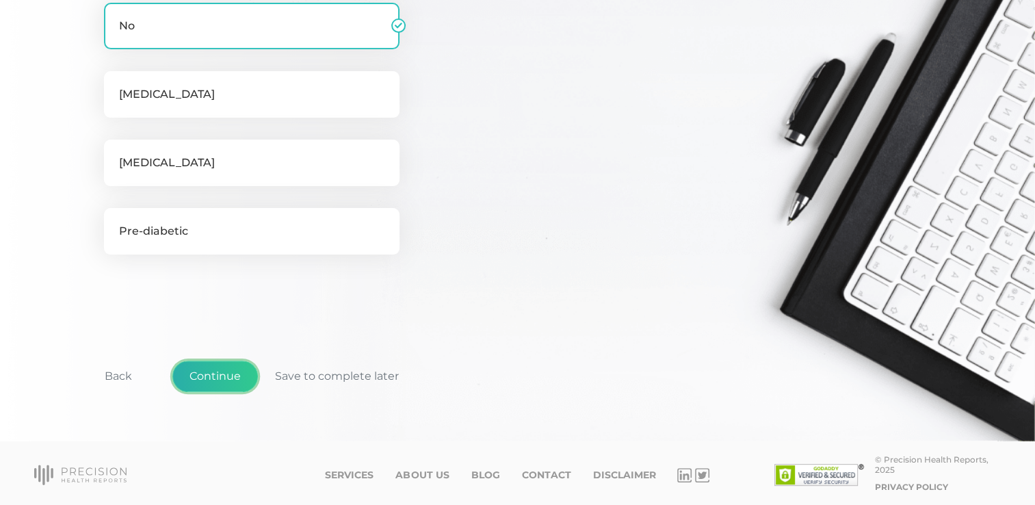
click at [215, 371] on button "Continue" at bounding box center [214, 375] width 85 height 31
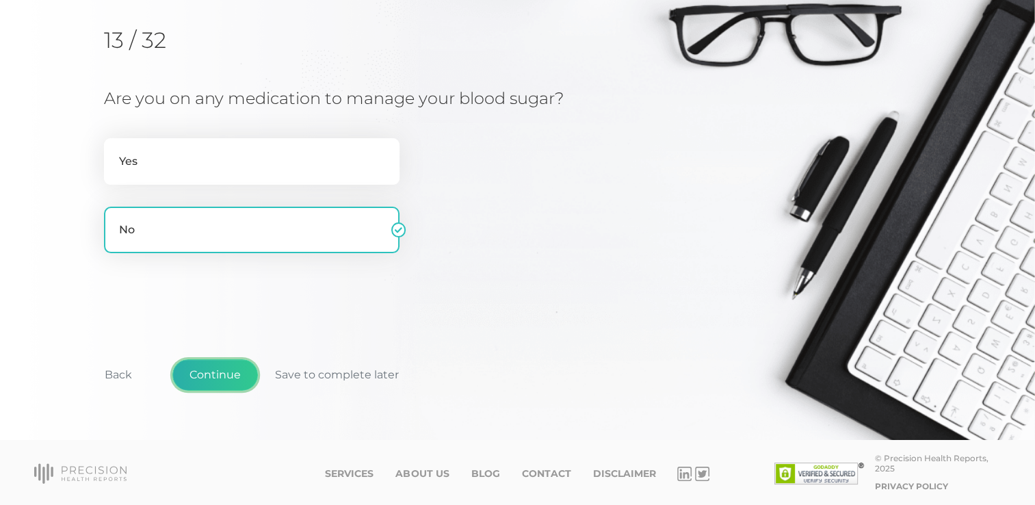
click at [226, 376] on button "Continue" at bounding box center [214, 374] width 85 height 31
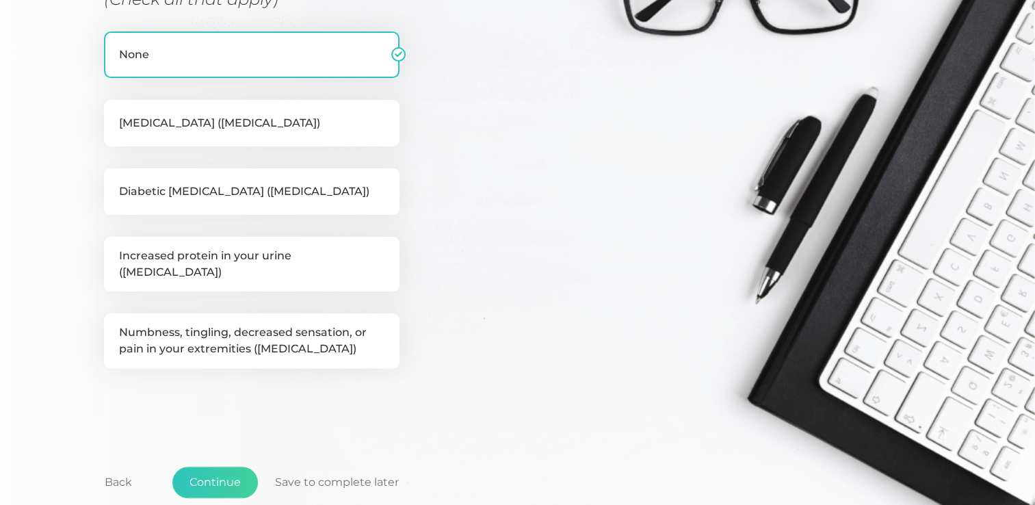
scroll to position [311, 0]
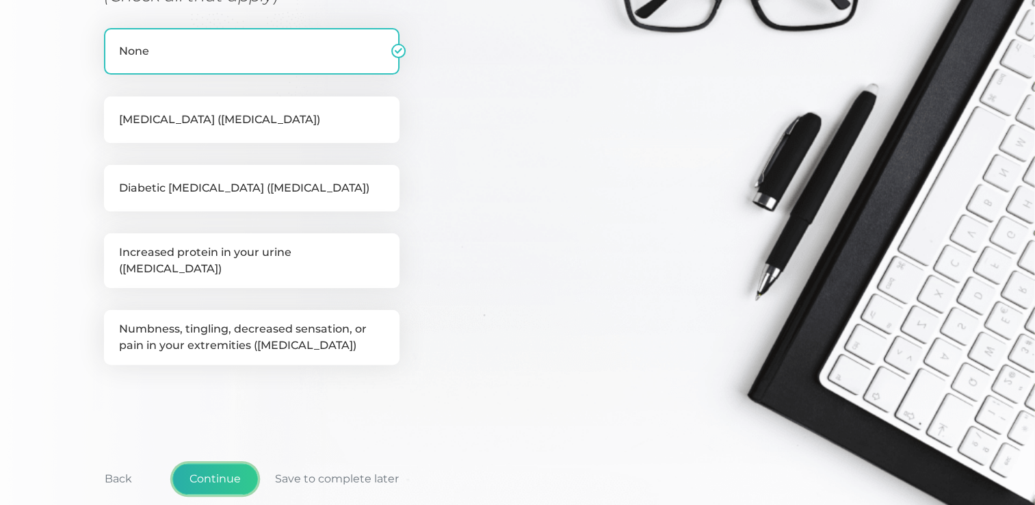
click at [211, 466] on button "Continue" at bounding box center [214, 478] width 85 height 31
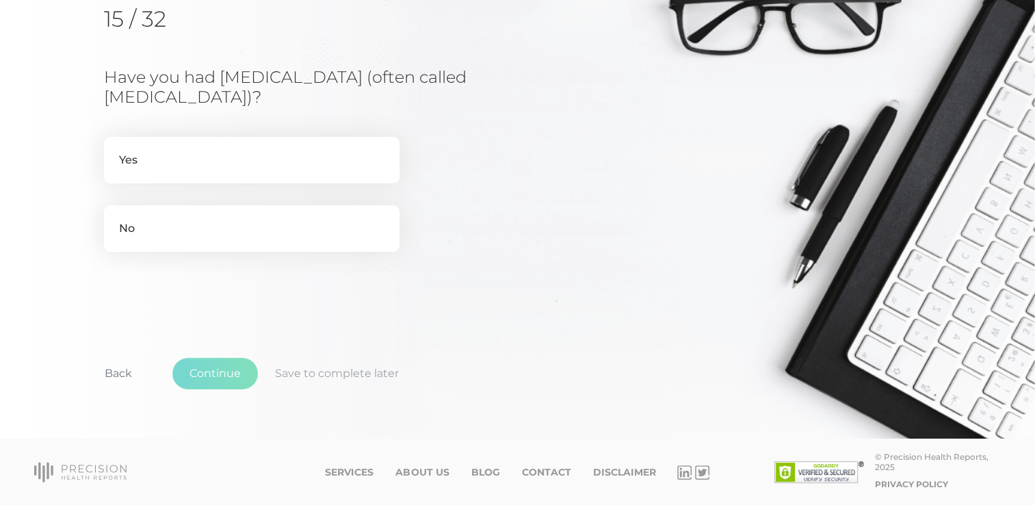
scroll to position [174, 0]
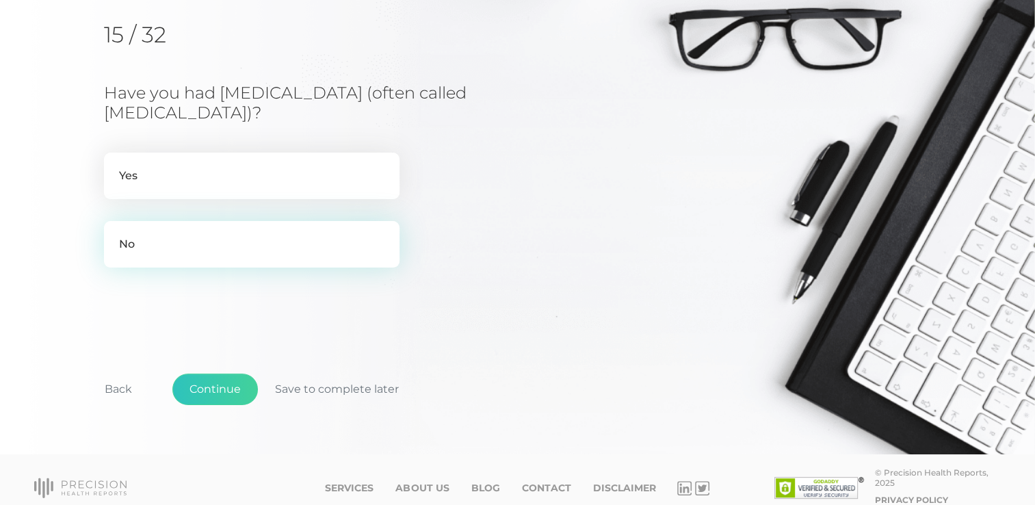
click at [317, 239] on label "No" at bounding box center [251, 244] width 295 height 47
click at [115, 235] on input "No" at bounding box center [109, 228] width 11 height 14
radio input "true"
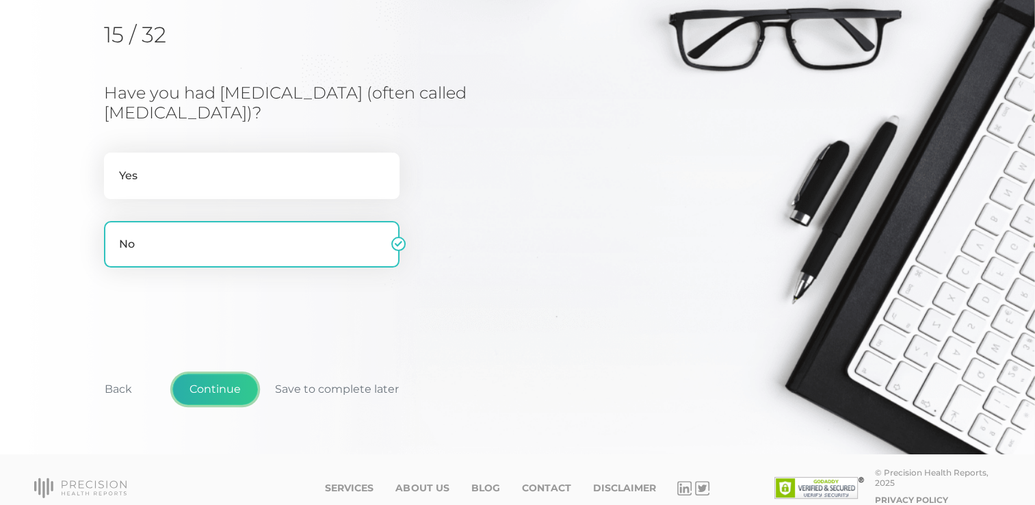
click at [213, 388] on button "Continue" at bounding box center [214, 388] width 85 height 31
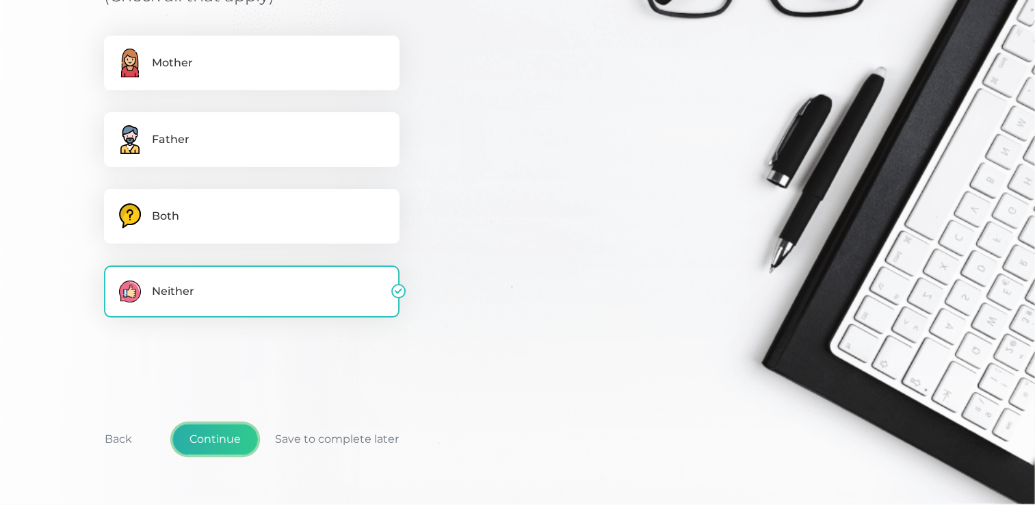
click at [229, 431] on button "Continue" at bounding box center [214, 438] width 85 height 31
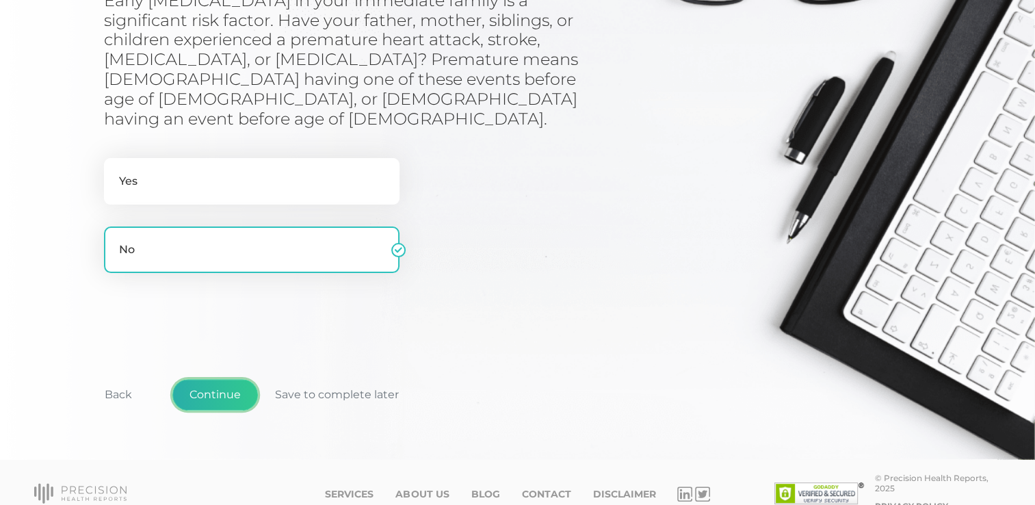
click at [238, 379] on button "Continue" at bounding box center [214, 394] width 85 height 31
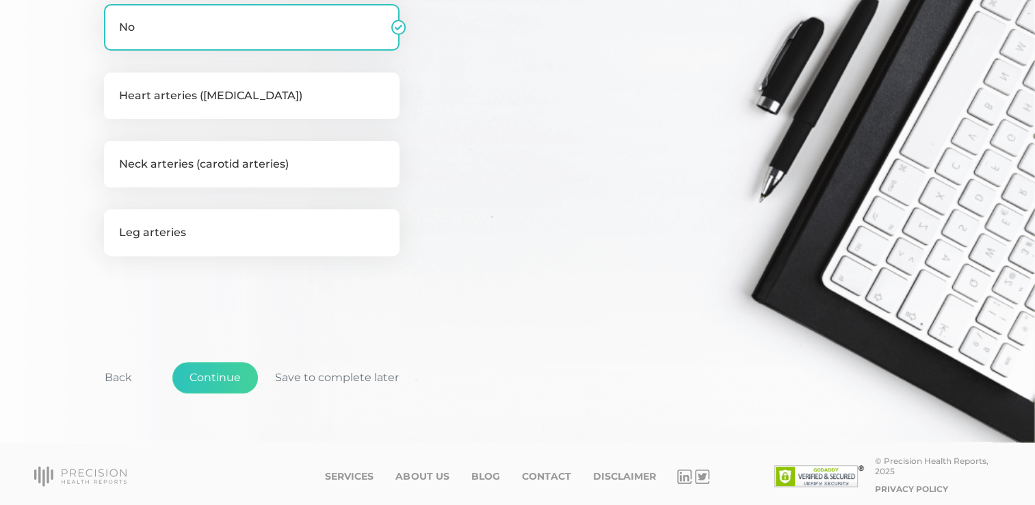
scroll to position [403, 0]
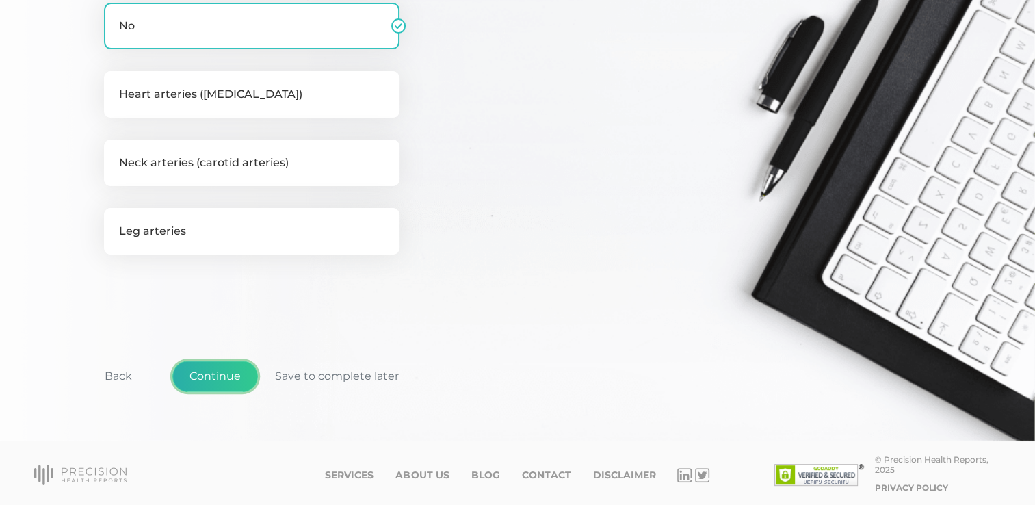
click at [236, 373] on button "Continue" at bounding box center [214, 375] width 85 height 31
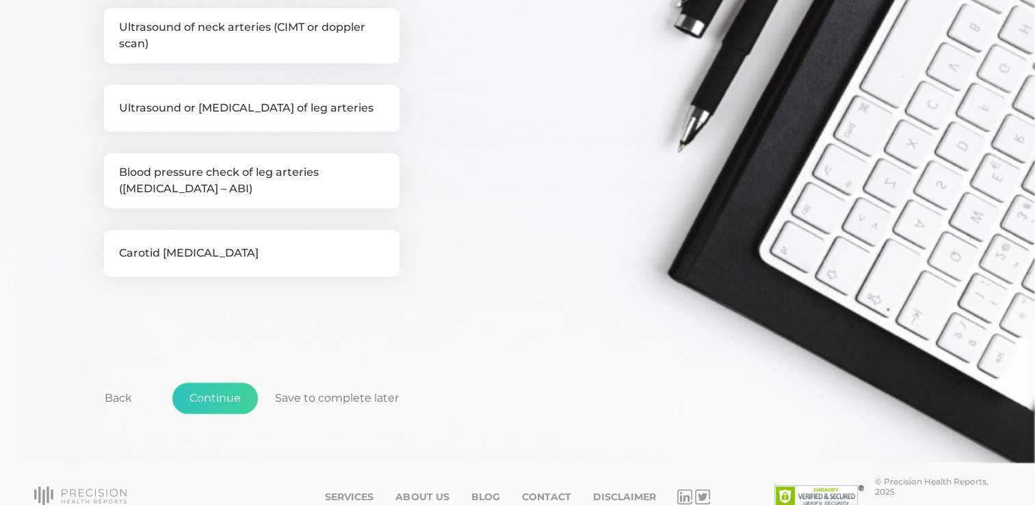
scroll to position [633, 0]
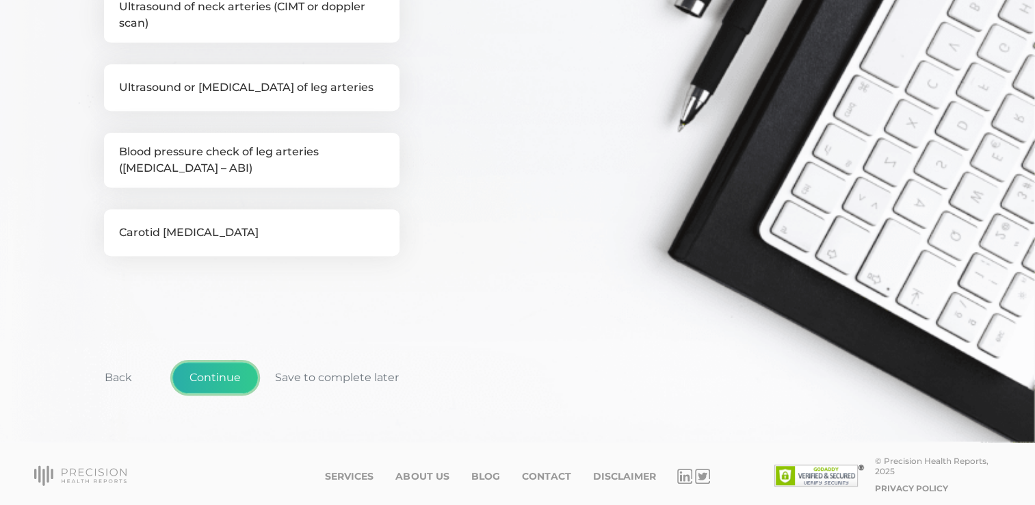
click at [230, 373] on button "Continue" at bounding box center [214, 377] width 85 height 31
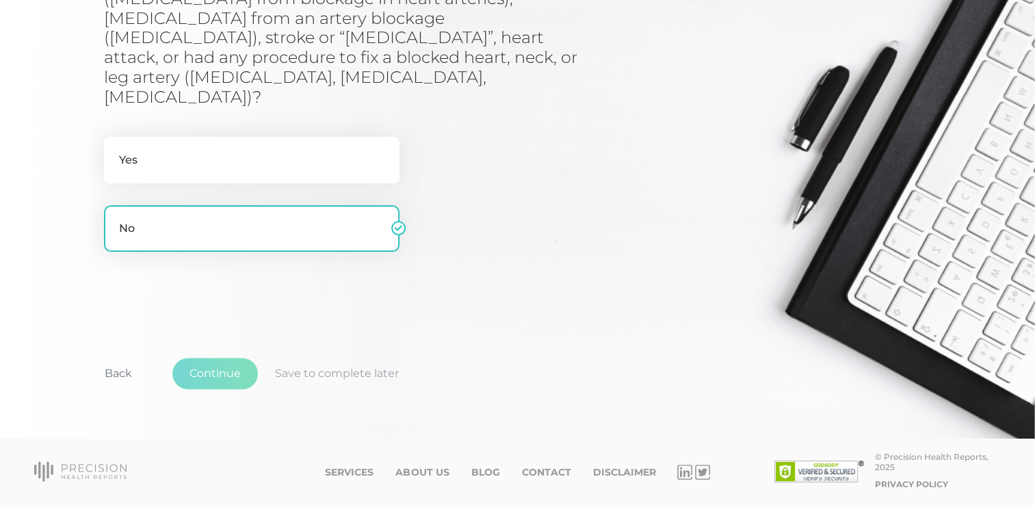
scroll to position [174, 0]
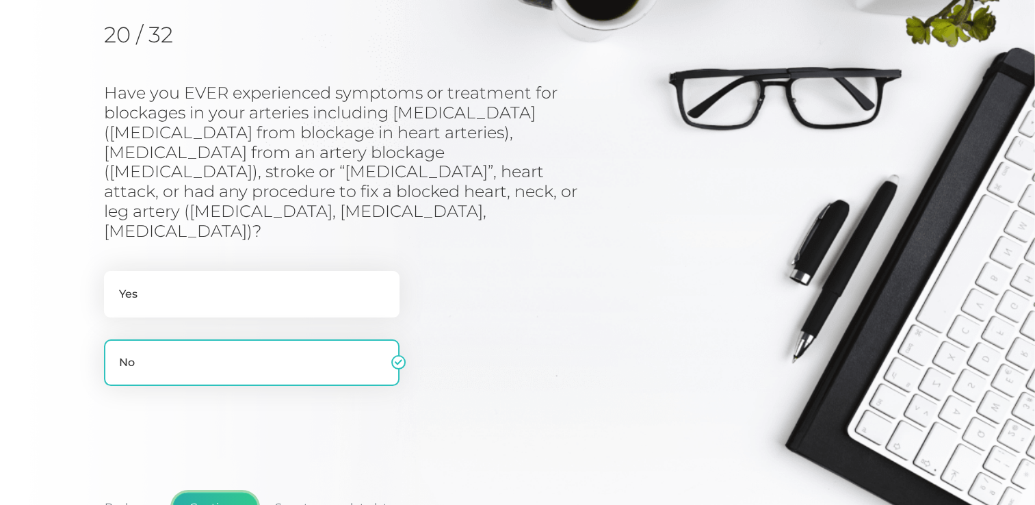
click at [226, 492] on button "Continue" at bounding box center [214, 507] width 85 height 31
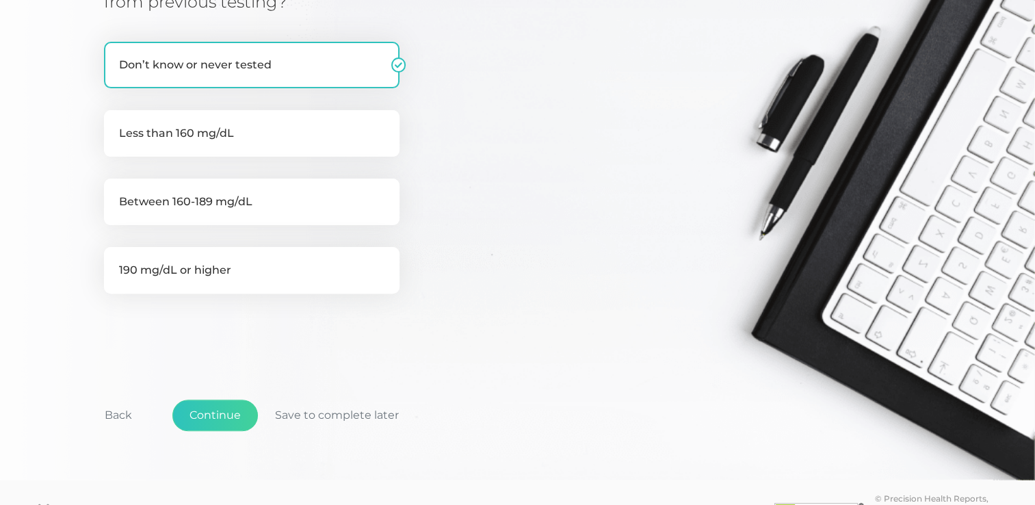
scroll to position [380, 0]
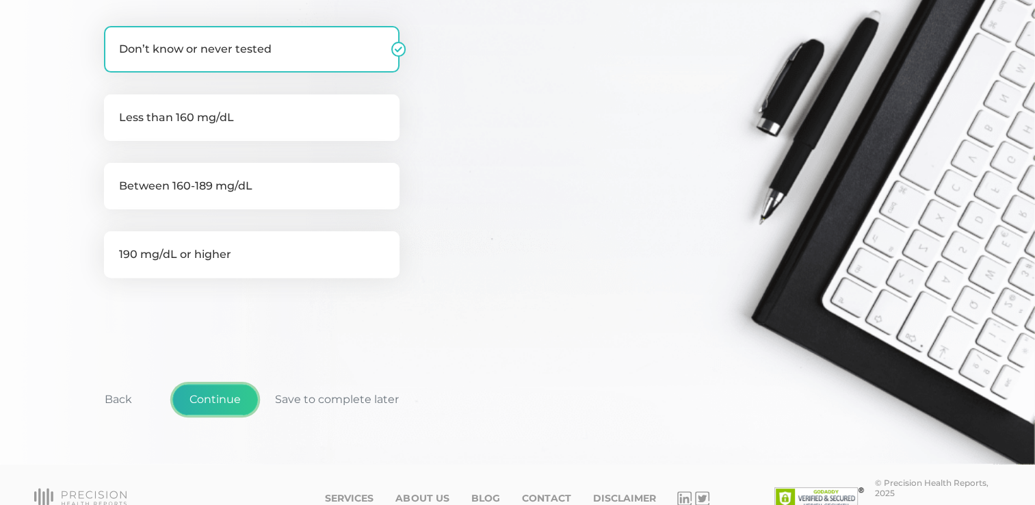
click at [230, 384] on button "Continue" at bounding box center [214, 399] width 85 height 31
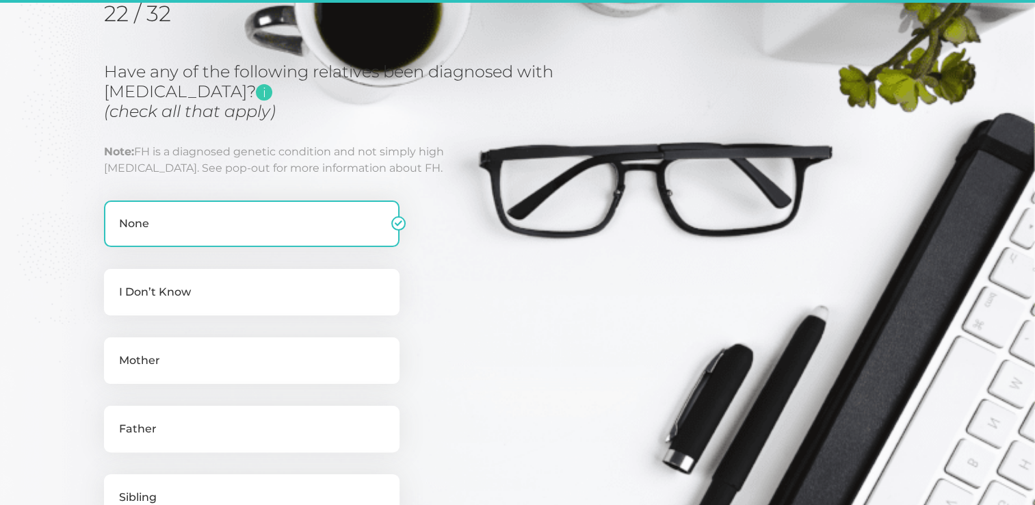
scroll to position [174, 0]
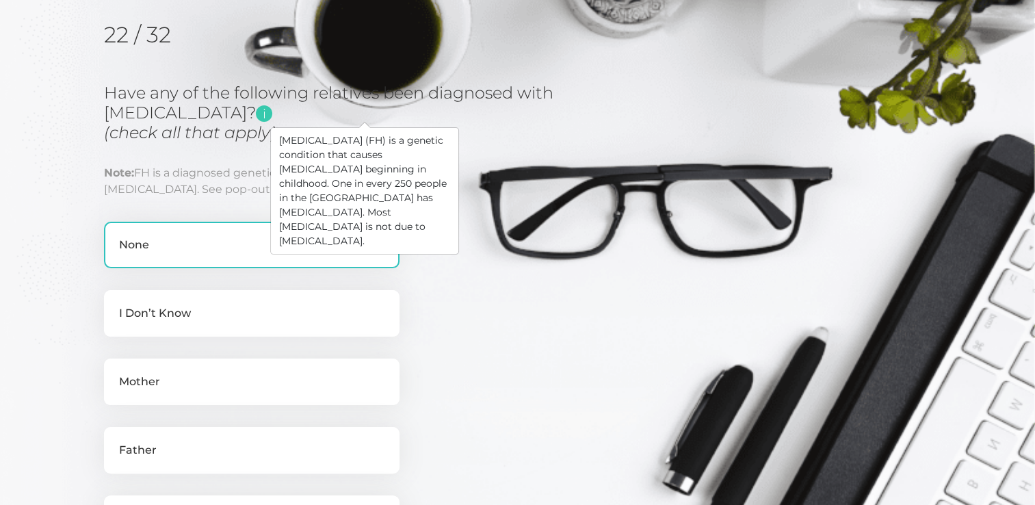
click at [272, 114] on span "i" at bounding box center [264, 113] width 16 height 16
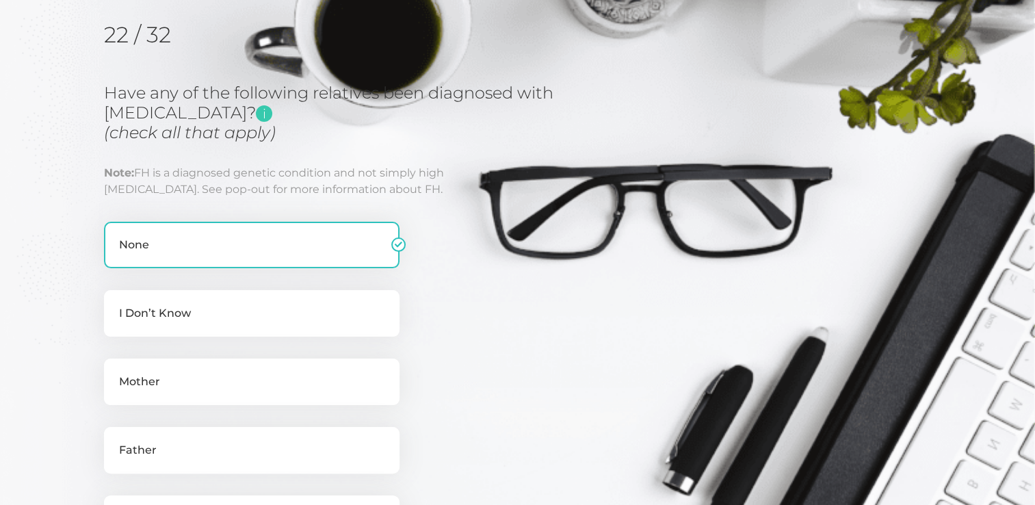
click at [479, 313] on div "Have any of the following relatives been diagnosed with [MEDICAL_DATA]? i (chec…" at bounding box center [352, 429] width 496 height 692
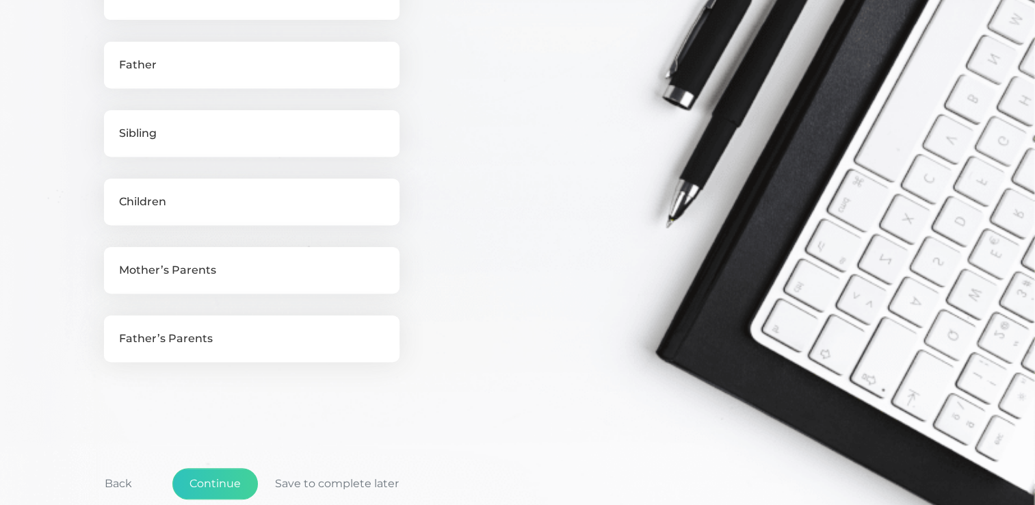
scroll to position [665, 0]
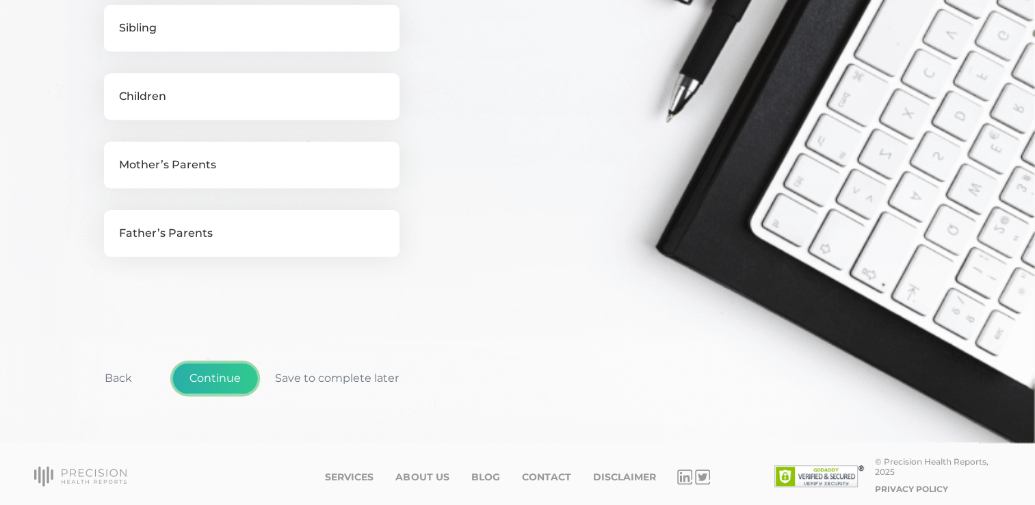
click at [219, 373] on button "Continue" at bounding box center [214, 377] width 85 height 31
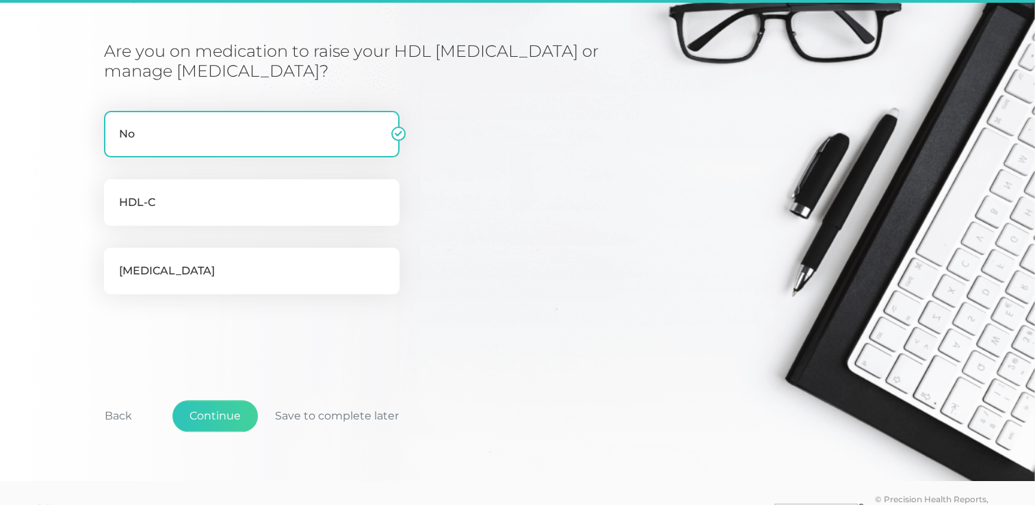
scroll to position [174, 0]
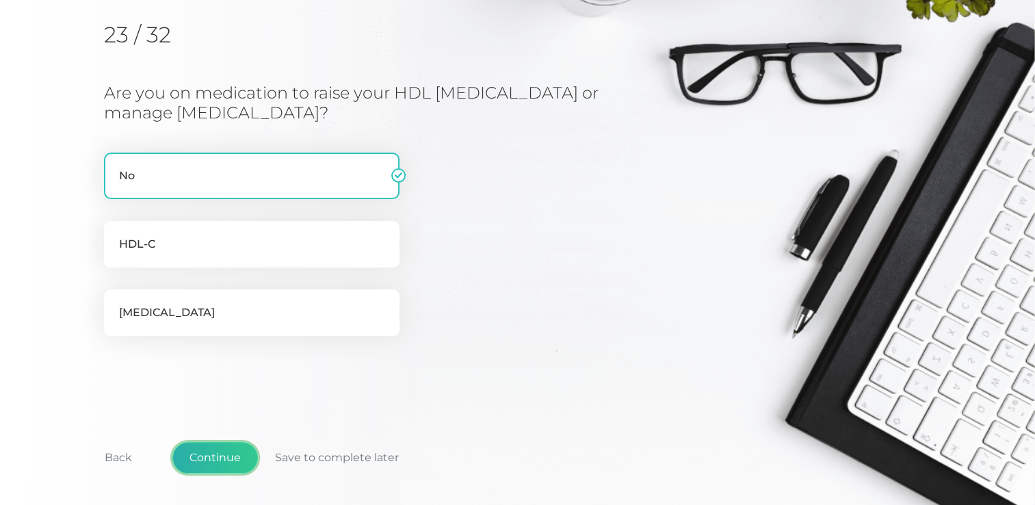
click at [235, 450] on button "Continue" at bounding box center [214, 457] width 85 height 31
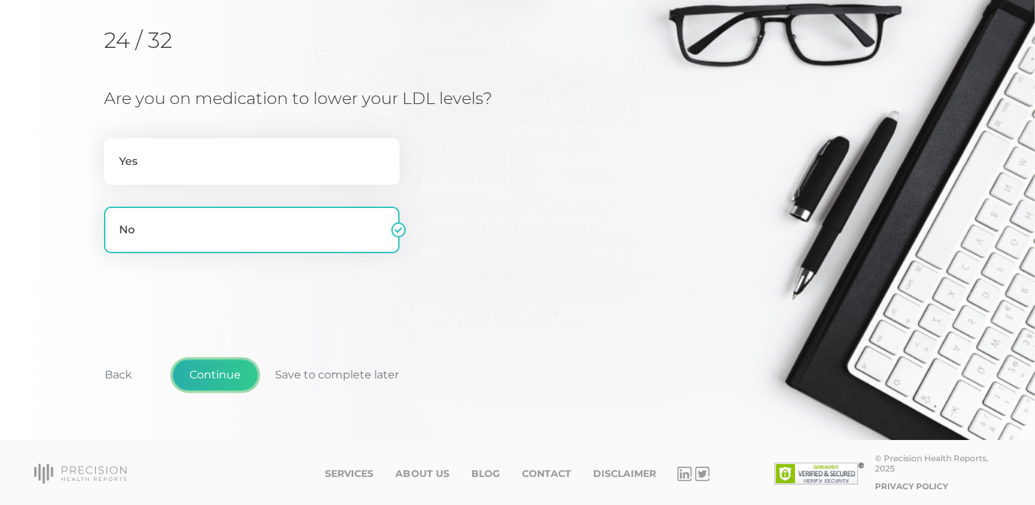
click at [233, 367] on button "Continue" at bounding box center [214, 374] width 85 height 31
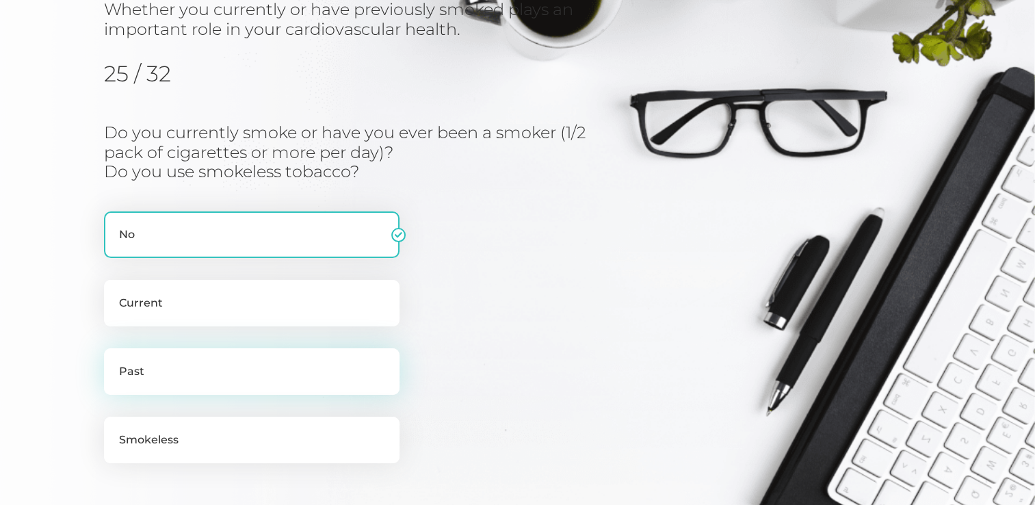
click at [350, 371] on label "Past" at bounding box center [251, 371] width 295 height 47
click at [115, 362] on input "Past" at bounding box center [109, 355] width 11 height 14
radio input "true"
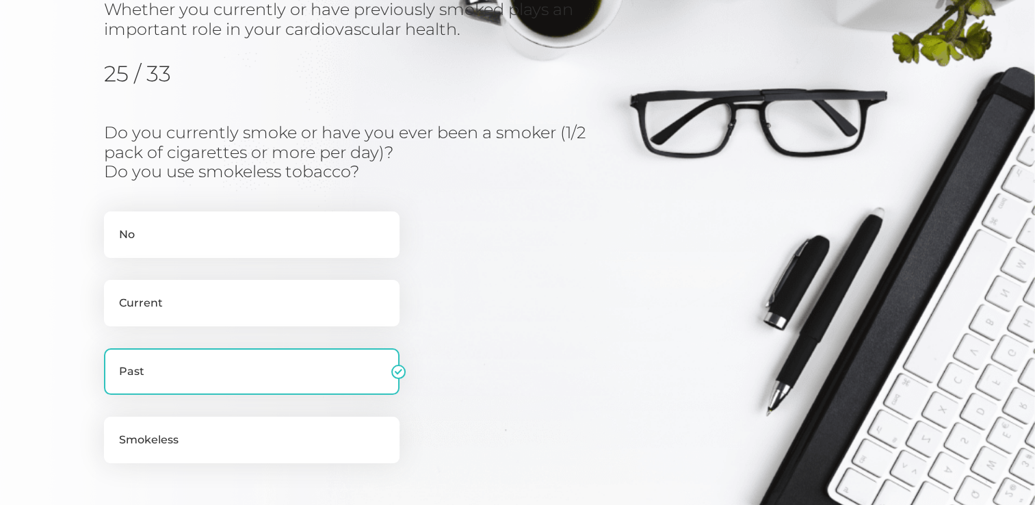
click at [536, 346] on div "Do you currently smoke or have you ever been a smoker (1/2 pack of cigarettes o…" at bounding box center [352, 307] width 496 height 369
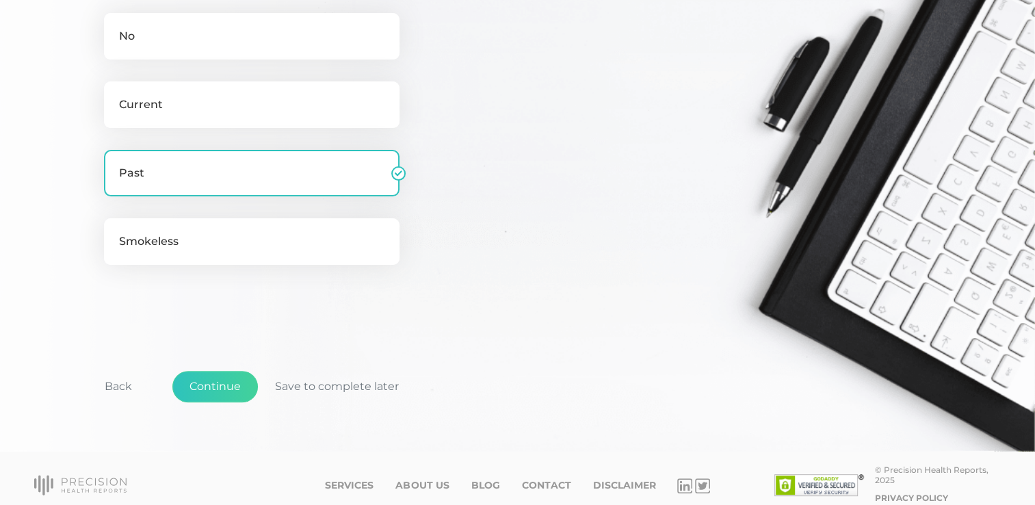
scroll to position [383, 0]
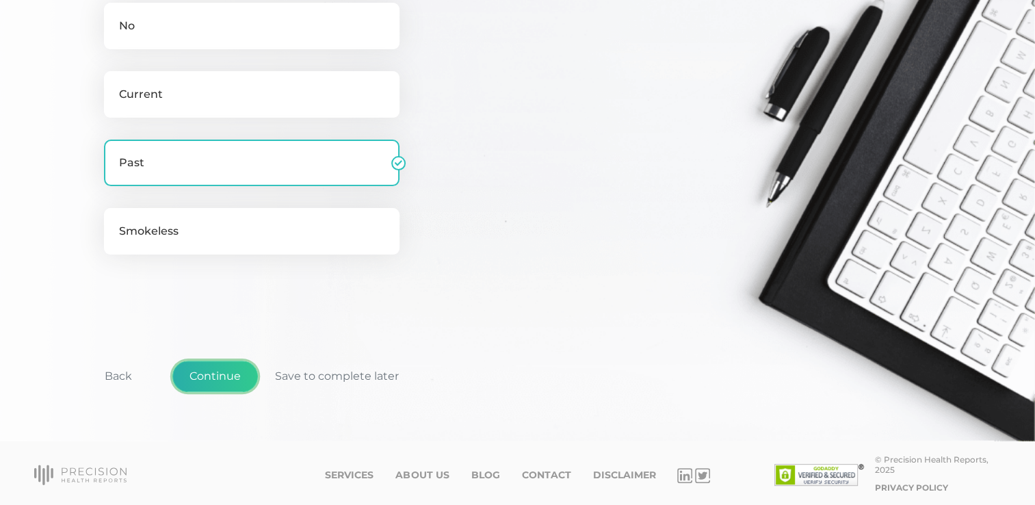
click at [229, 373] on button "Continue" at bounding box center [214, 375] width 85 height 31
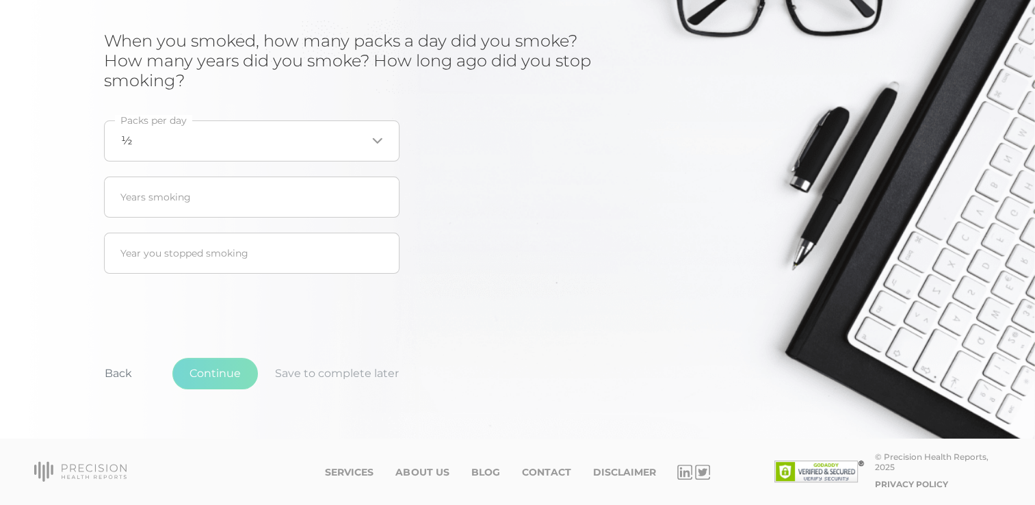
scroll to position [174, 0]
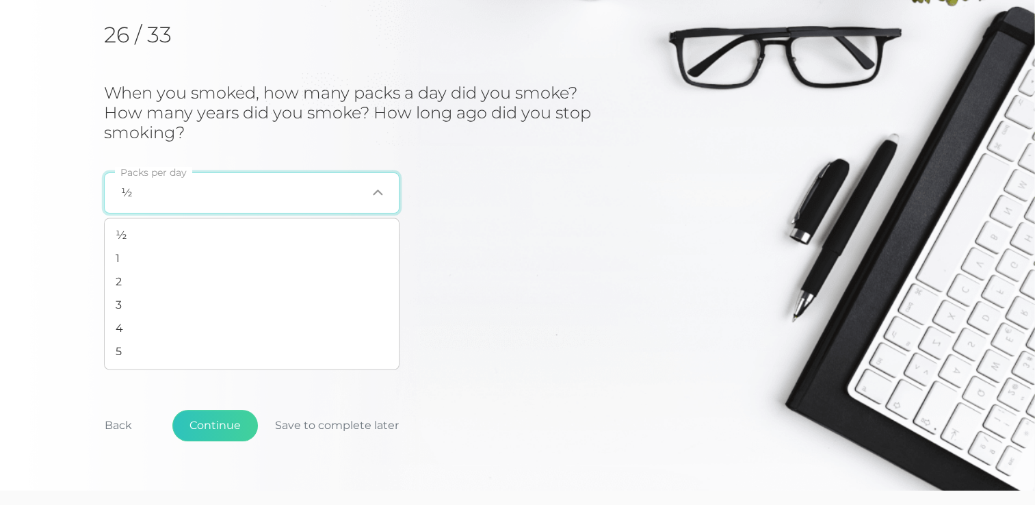
click at [319, 199] on div "½ Loading..." at bounding box center [251, 192] width 295 height 41
click at [307, 233] on li "½" at bounding box center [252, 235] width 294 height 23
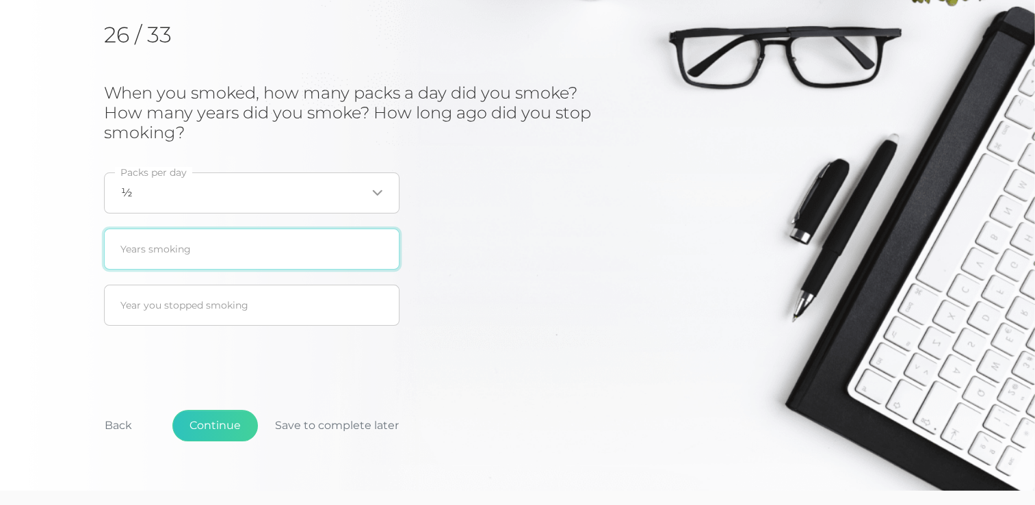
click at [290, 248] on input "text" at bounding box center [251, 248] width 295 height 41
type input "40"
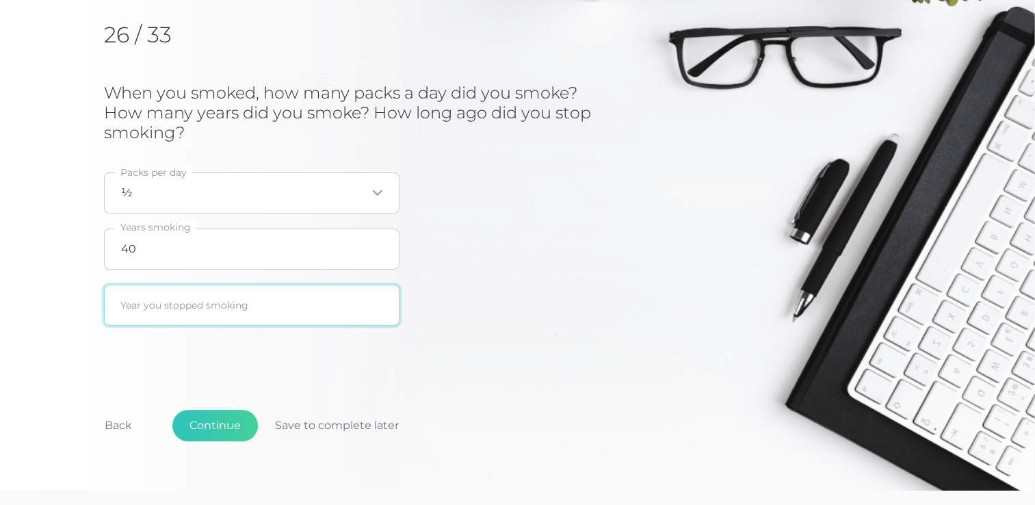
click at [241, 307] on input "text" at bounding box center [251, 304] width 295 height 41
type input "2025"
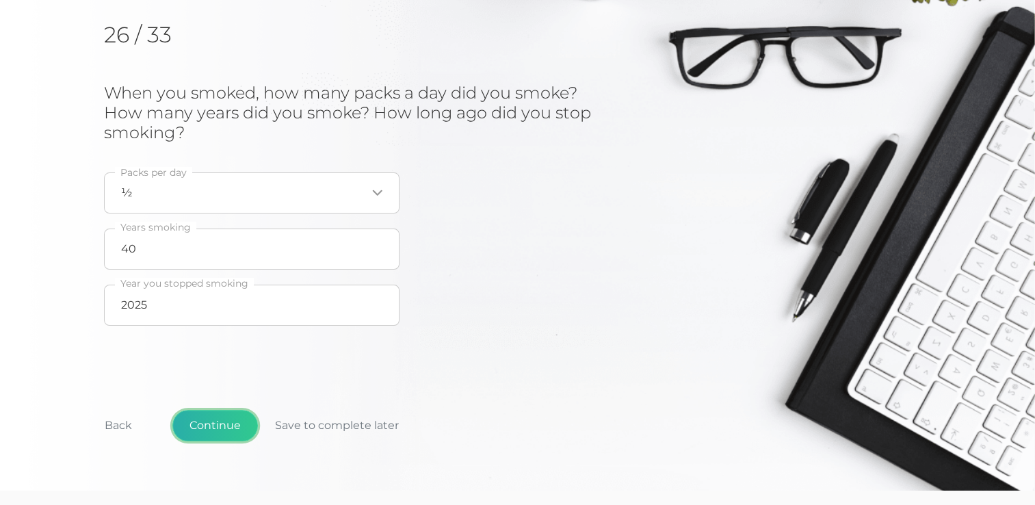
click at [211, 423] on button "Continue" at bounding box center [214, 425] width 85 height 31
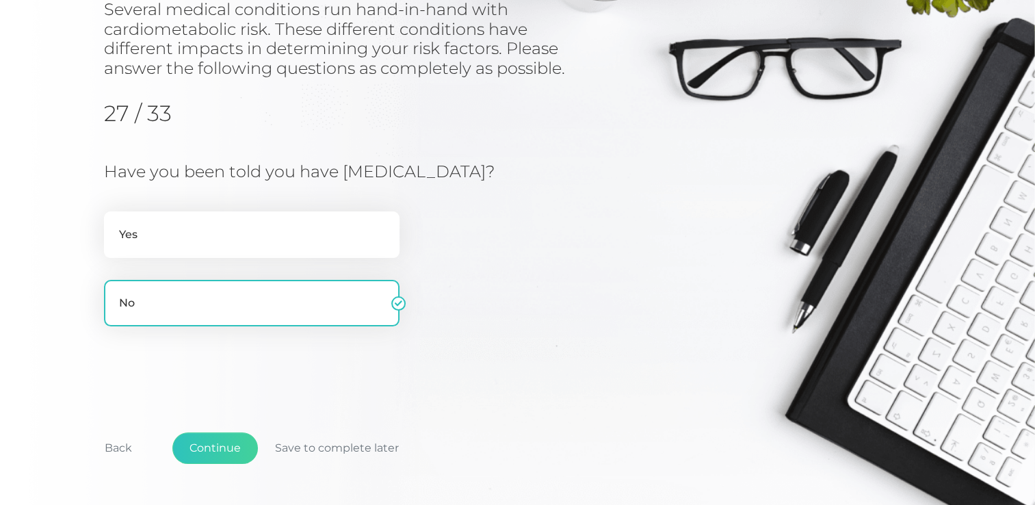
drag, startPoint x: 345, startPoint y: 174, endPoint x: 510, endPoint y: 172, distance: 165.5
click at [510, 172] on h3 "Have you been told you have [MEDICAL_DATA]?" at bounding box center [352, 172] width 496 height 20
drag, startPoint x: 510, startPoint y: 172, endPoint x: 488, endPoint y: 175, distance: 22.1
copy h3 "[MEDICAL_DATA]"
click at [226, 441] on button "Continue" at bounding box center [214, 447] width 85 height 31
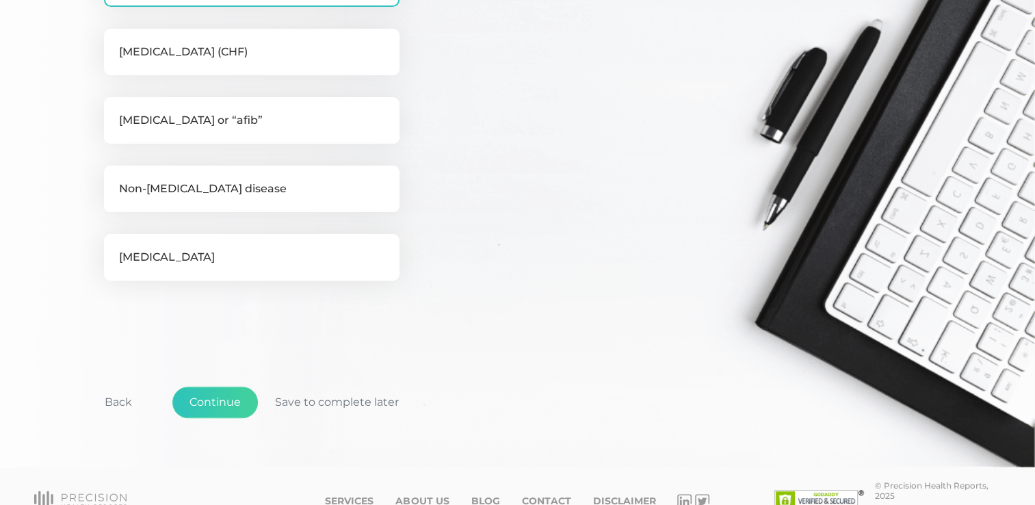
scroll to position [392, 0]
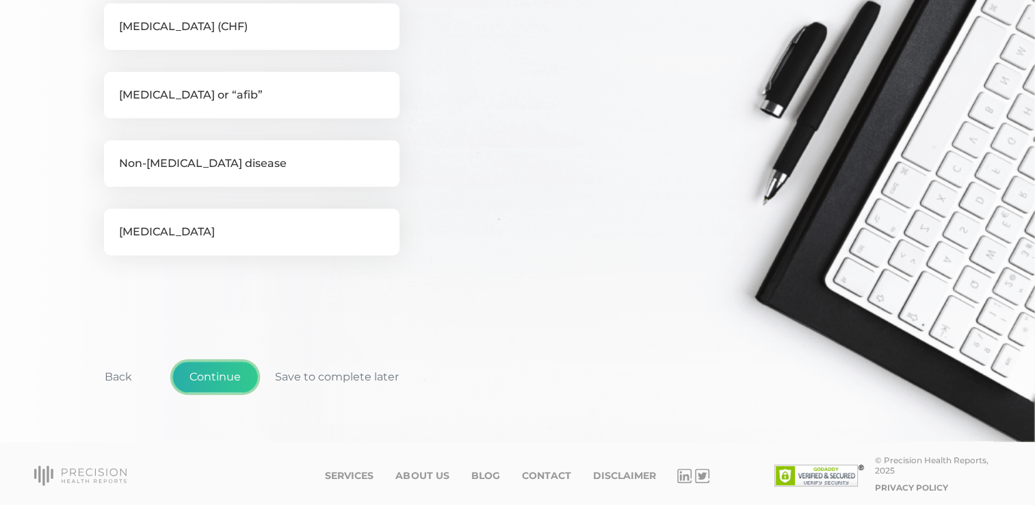
click at [233, 361] on button "Continue" at bounding box center [214, 376] width 85 height 31
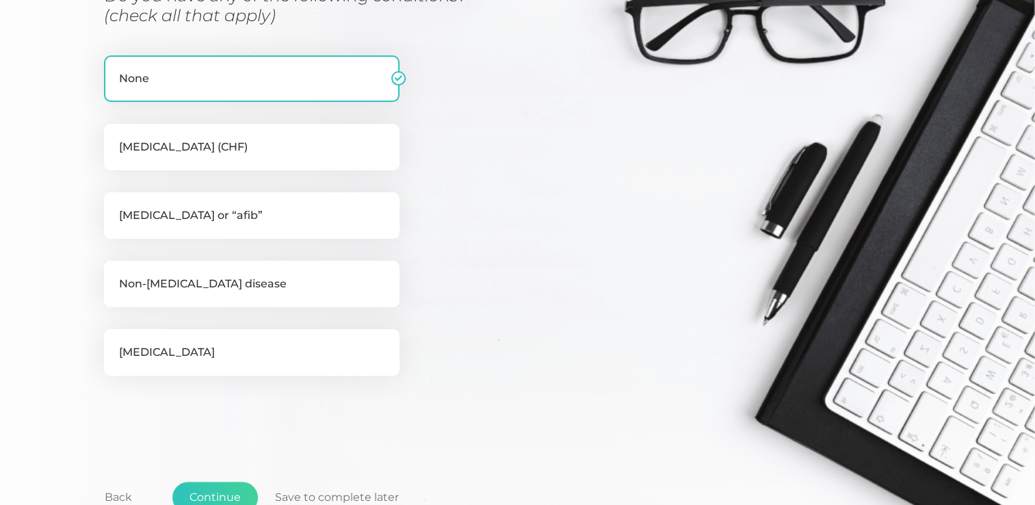
scroll to position [174, 0]
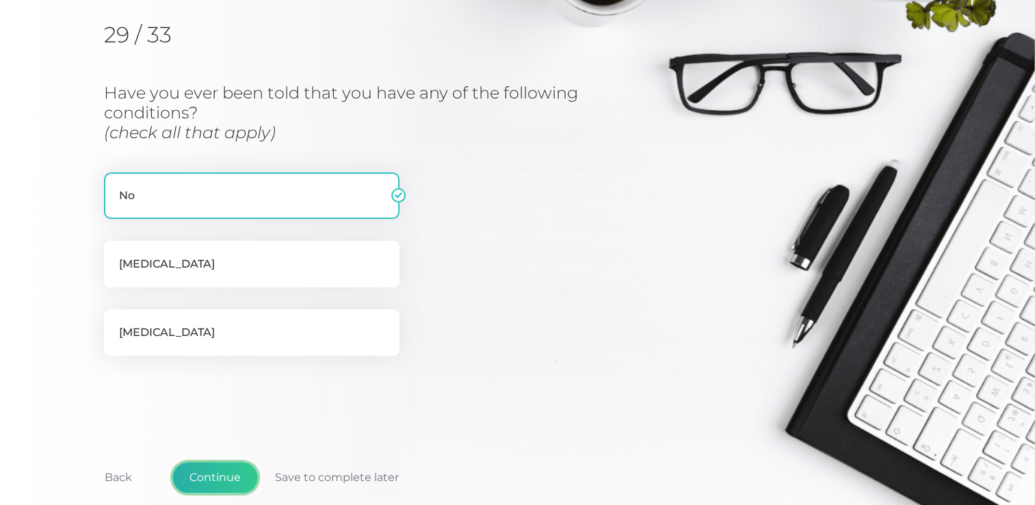
click at [208, 470] on button "Continue" at bounding box center [214, 477] width 85 height 31
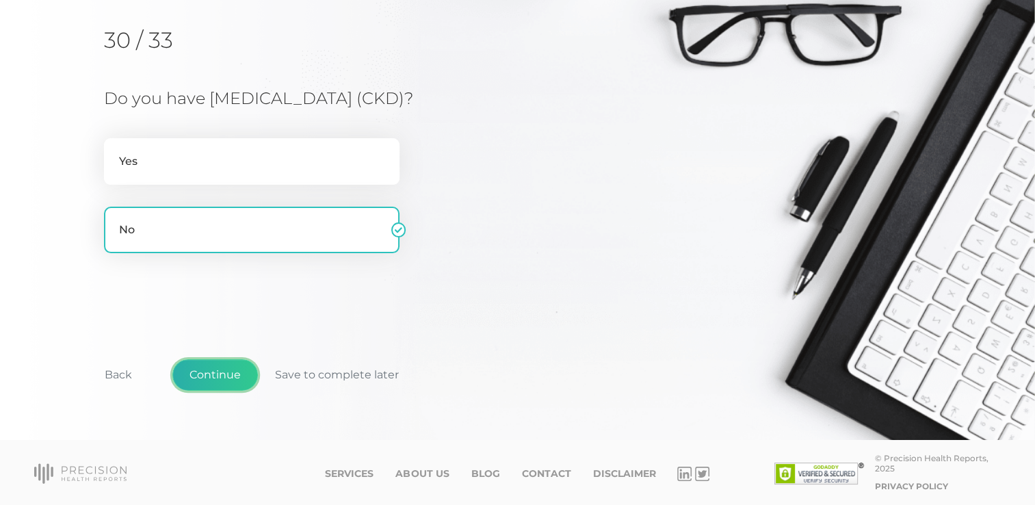
click at [233, 376] on button "Continue" at bounding box center [214, 374] width 85 height 31
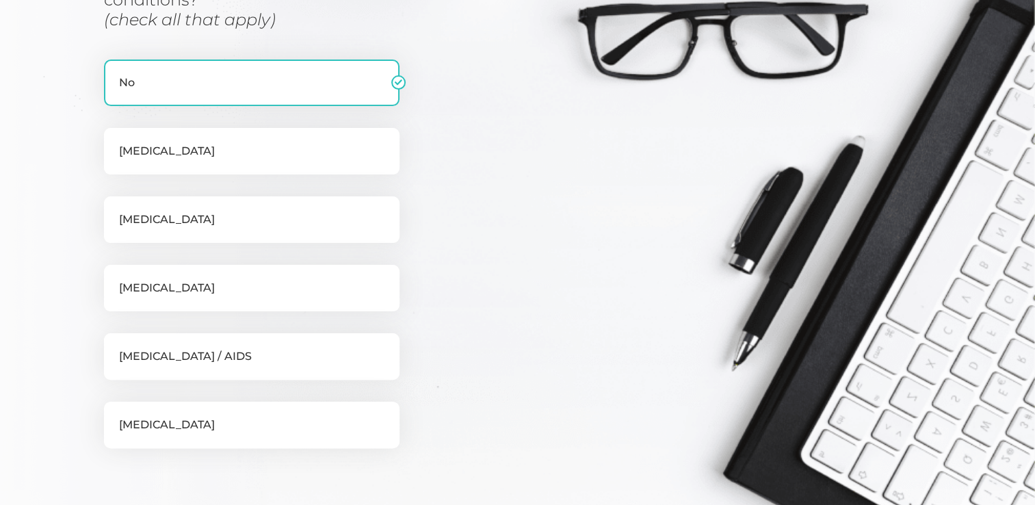
scroll to position [311, 0]
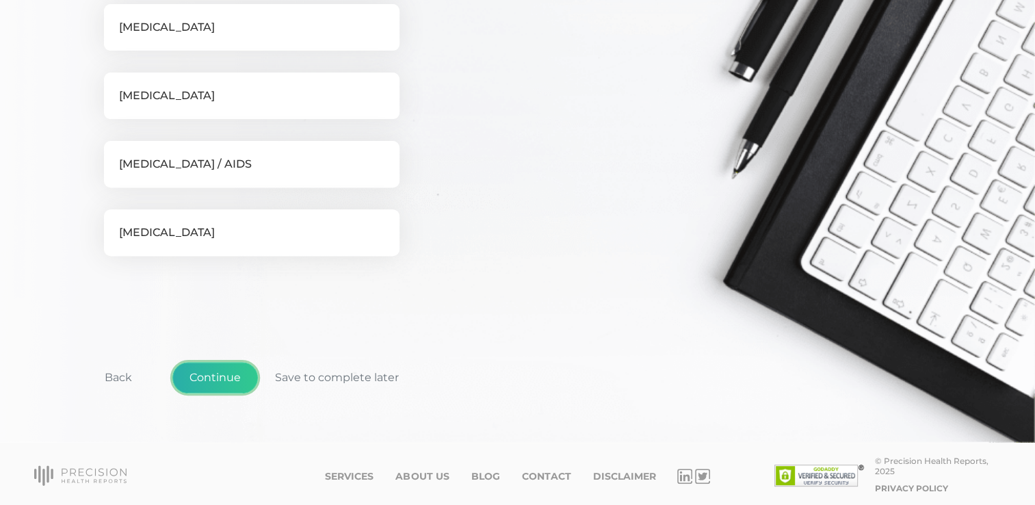
click at [213, 373] on button "Continue" at bounding box center [214, 377] width 85 height 31
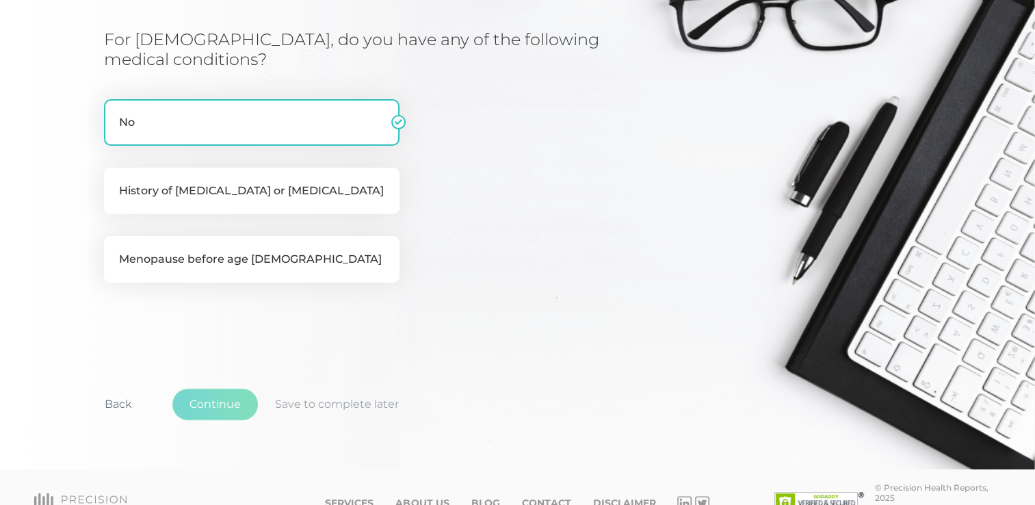
scroll to position [174, 0]
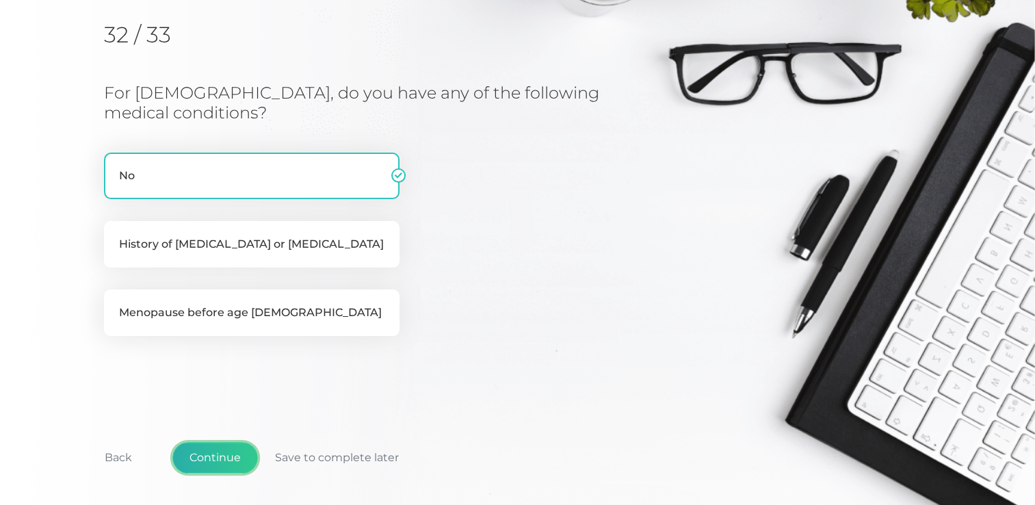
click at [233, 455] on button "Continue" at bounding box center [214, 457] width 85 height 31
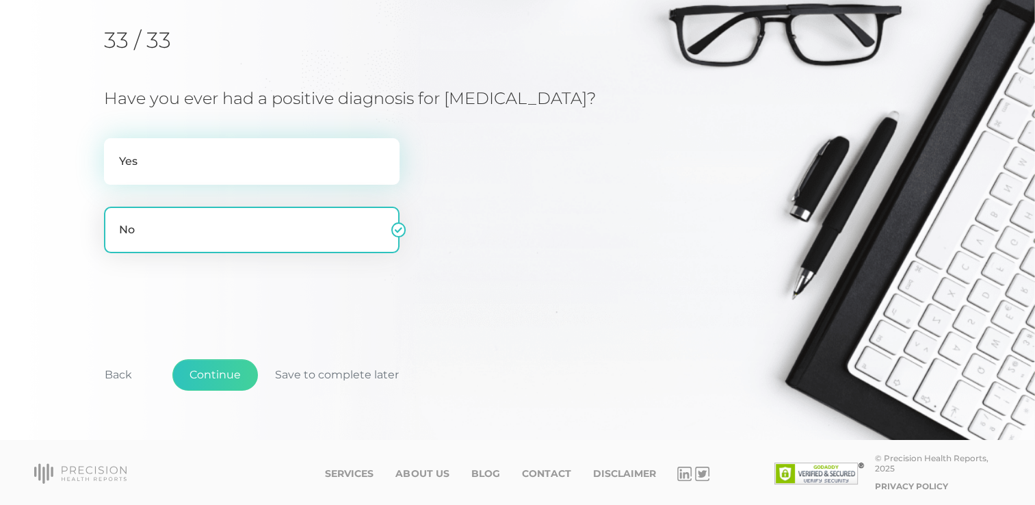
click at [282, 155] on label "Yes" at bounding box center [251, 161] width 295 height 47
click at [115, 152] on input "Yes" at bounding box center [109, 145] width 11 height 14
radio input "true"
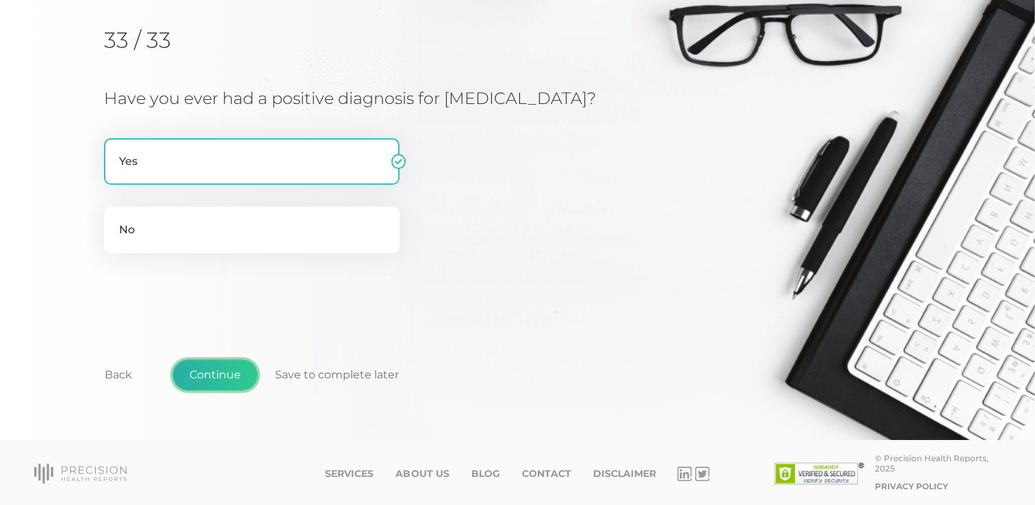
click at [222, 371] on button "Continue" at bounding box center [214, 374] width 85 height 31
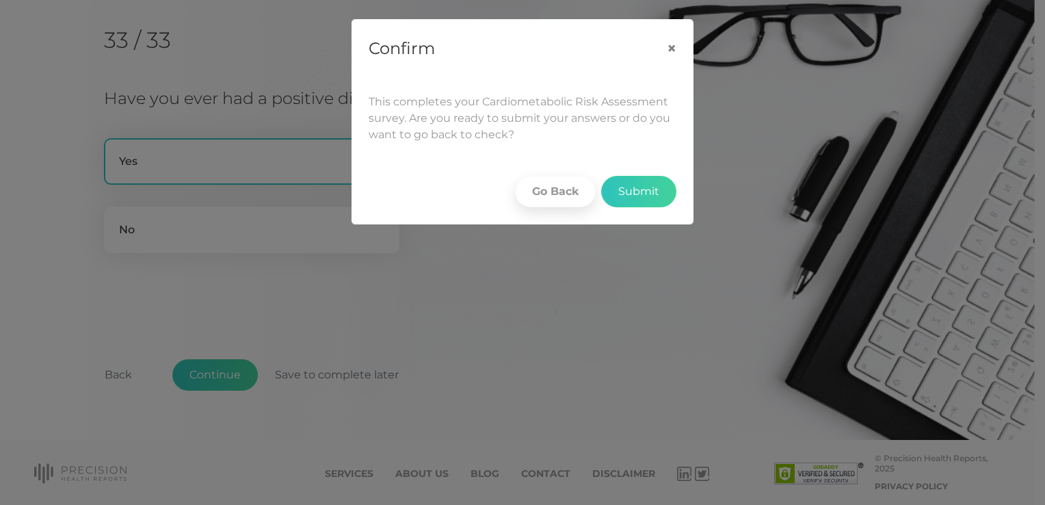
drag, startPoint x: 566, startPoint y: 39, endPoint x: 538, endPoint y: 127, distance: 91.9
click at [538, 127] on div "Confirm × This completes your Cardiometabolic Risk Assessment survey. Are you r…" at bounding box center [522, 121] width 342 height 205
drag, startPoint x: 503, startPoint y: 262, endPoint x: 518, endPoint y: 217, distance: 46.9
click at [503, 259] on div "Confirm × This completes your Cardiometabolic Risk Assessment survey. Are you r…" at bounding box center [522, 252] width 1045 height 505
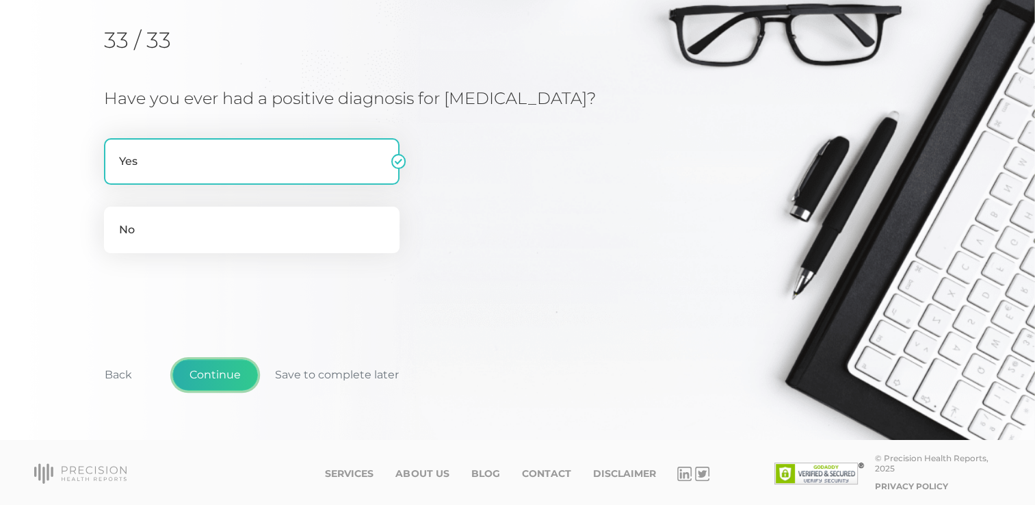
click at [219, 368] on button "Continue" at bounding box center [214, 374] width 85 height 31
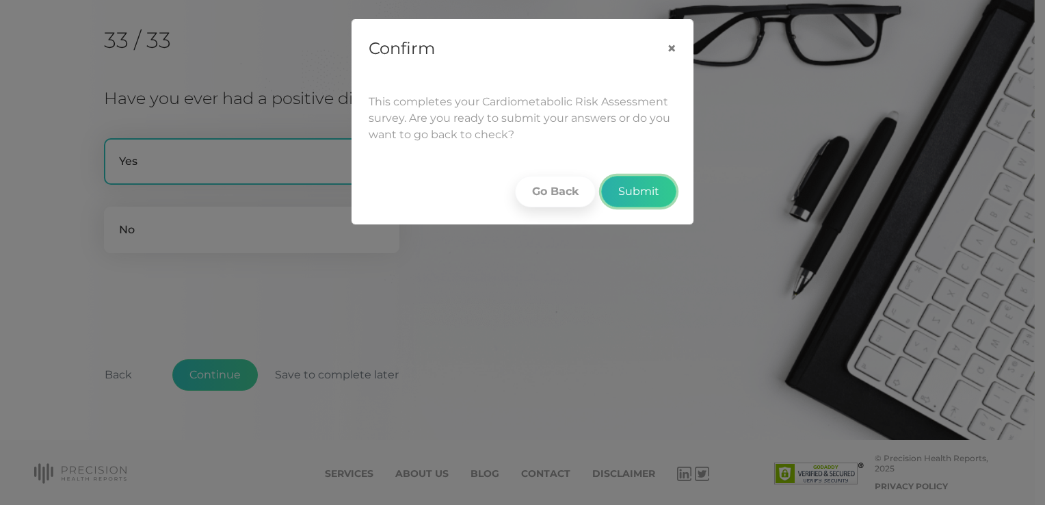
click at [627, 189] on button "Submit" at bounding box center [638, 191] width 75 height 31
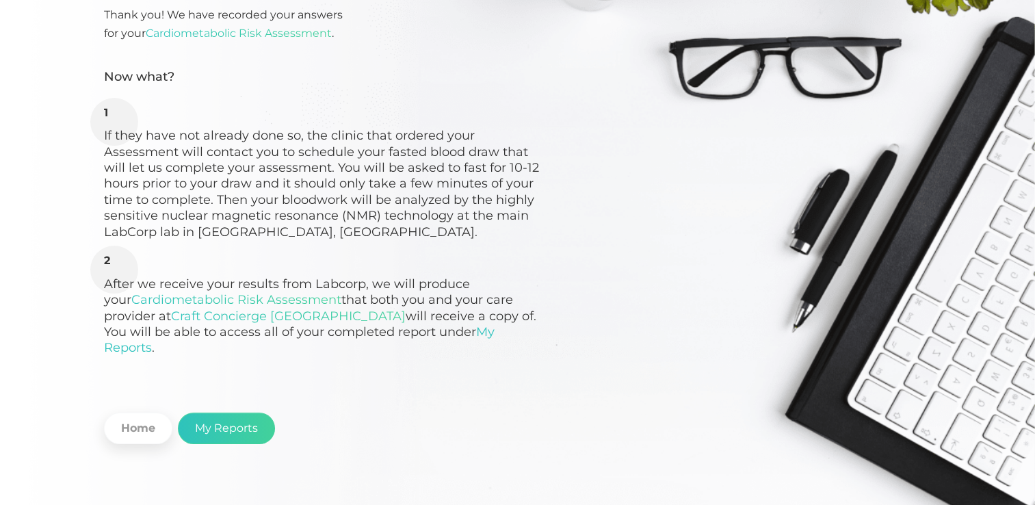
click at [542, 422] on div "Survey Complete Thank you! We have recorded your answers for your Cardiometabol…" at bounding box center [517, 225] width 827 height 545
click at [142, 414] on link "Home" at bounding box center [138, 427] width 68 height 31
